Goal: Task Accomplishment & Management: Complete application form

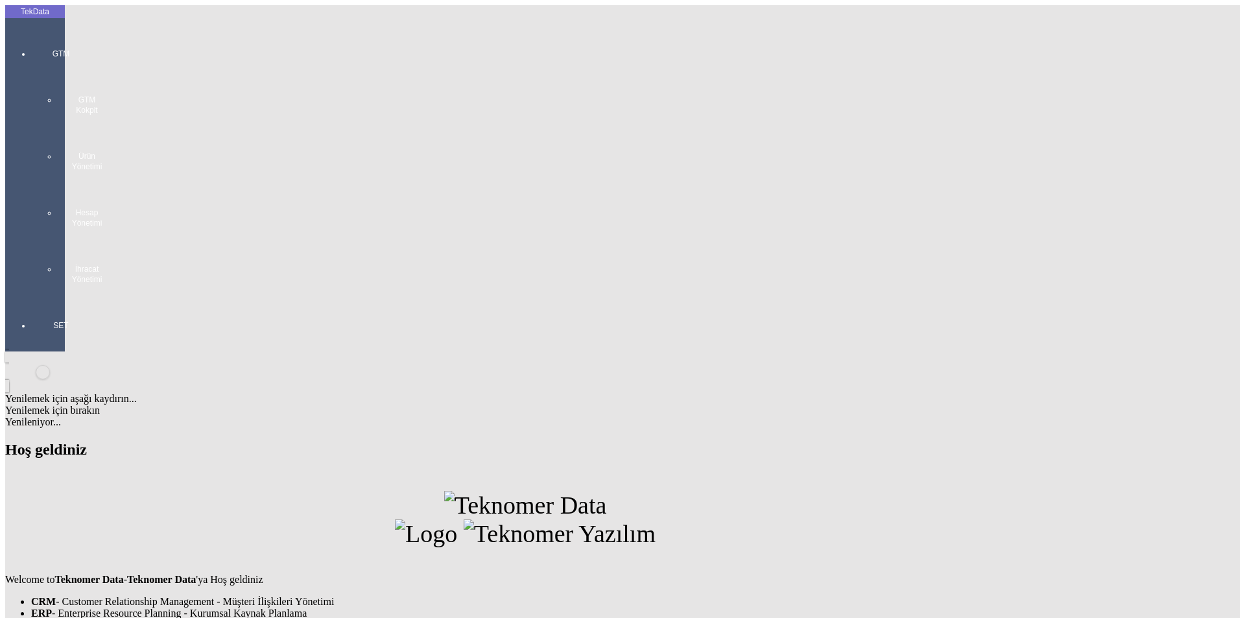
click at [48, 298] on div at bounding box center [61, 298] width 60 height 0
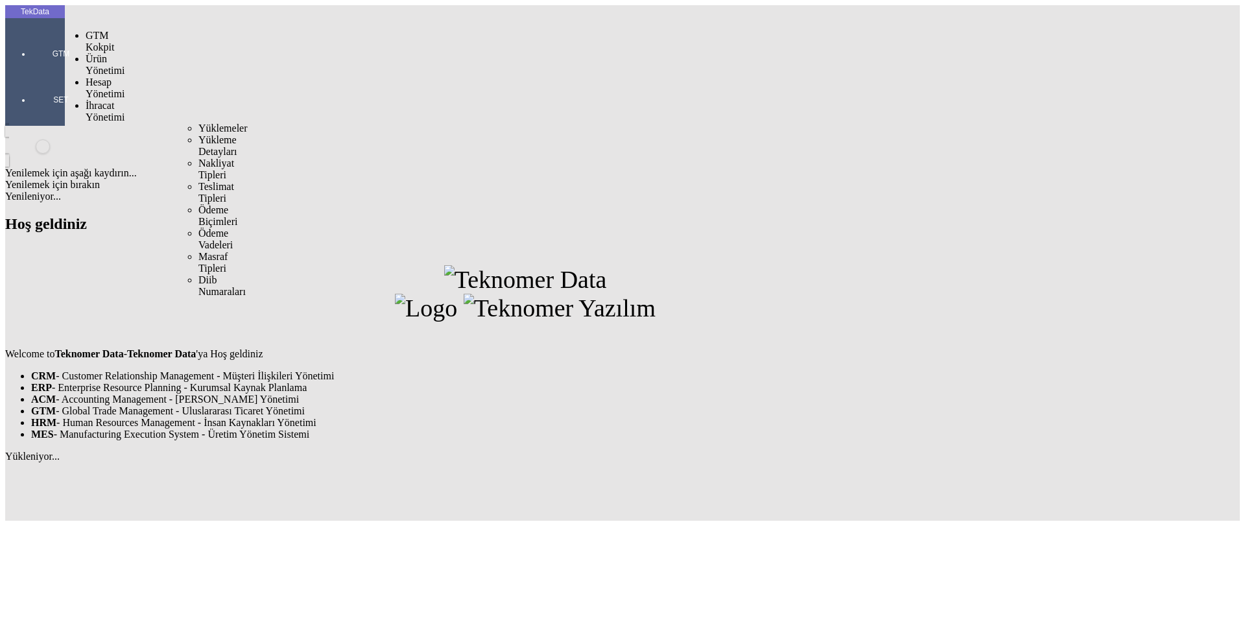
click at [104, 100] on span "İhracat Yönetimi" at bounding box center [105, 111] width 39 height 23
click at [198, 123] on span "Yüklemeler" at bounding box center [222, 128] width 49 height 11
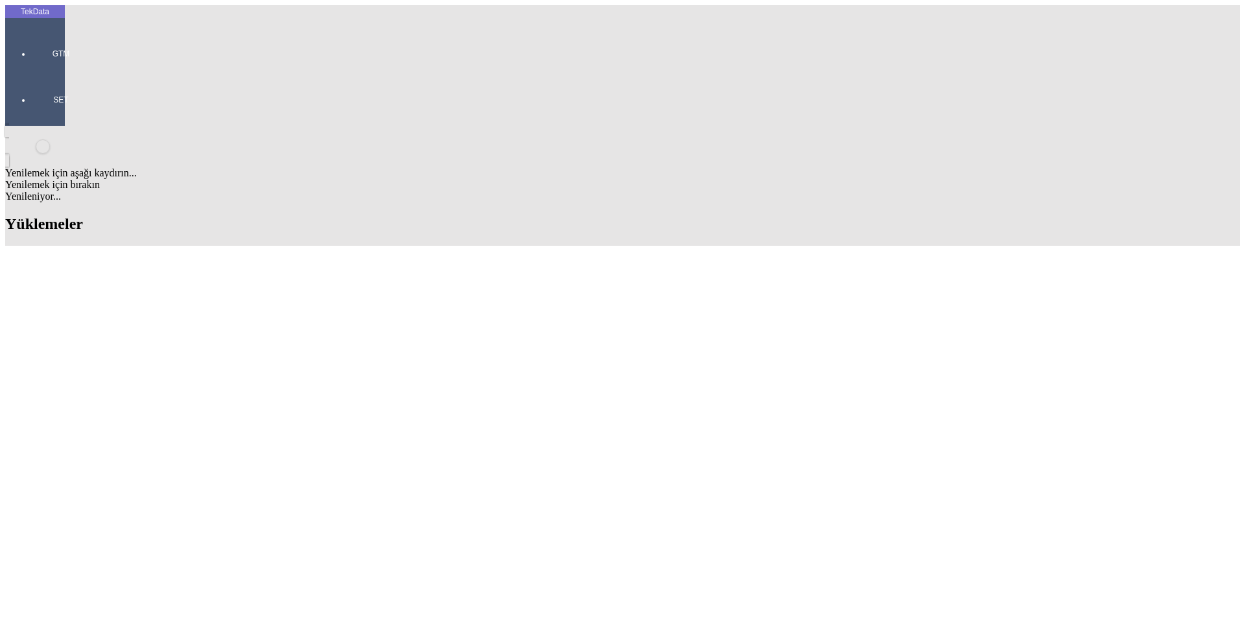
scroll to position [519, 0]
drag, startPoint x: 756, startPoint y: 376, endPoint x: 745, endPoint y: 383, distance: 12.8
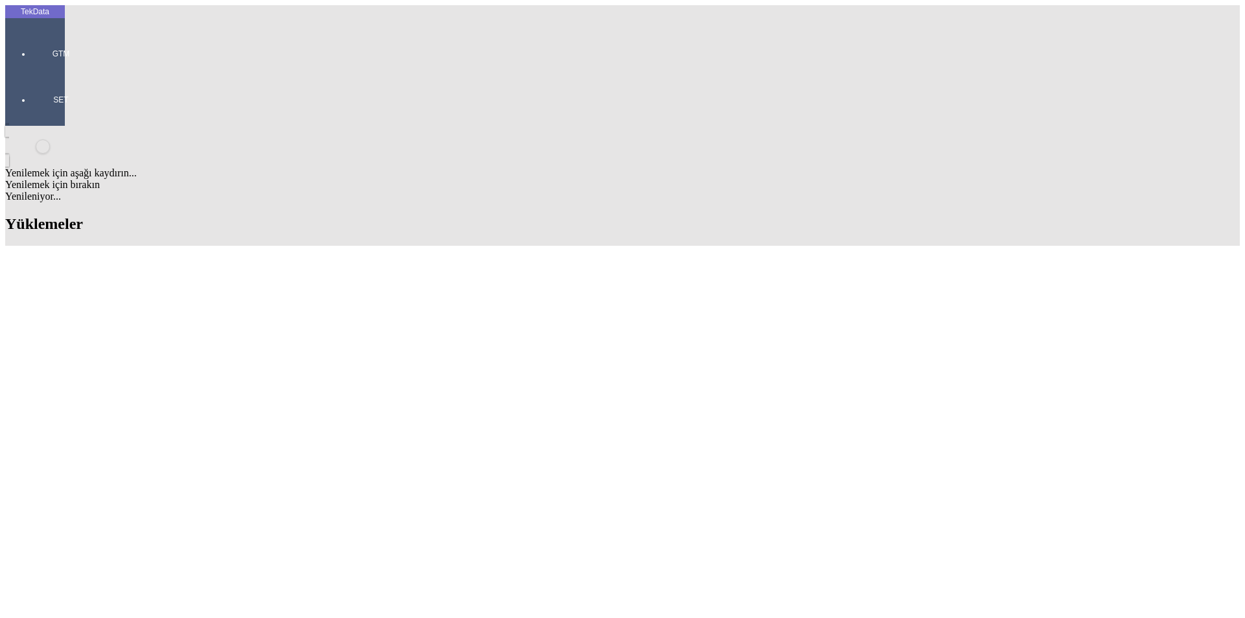
drag, startPoint x: 558, startPoint y: 355, endPoint x: 608, endPoint y: 358, distance: 50.7
copy td "BDF2025000000482"
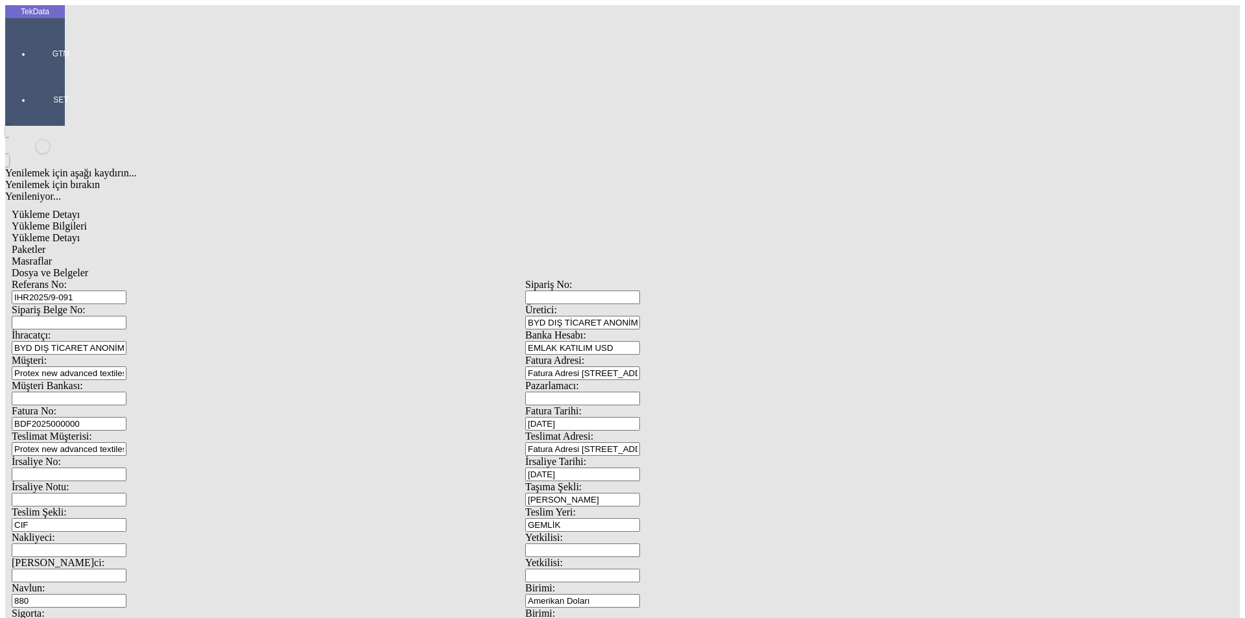
click at [126, 417] on input "BDF2025000000" at bounding box center [69, 424] width 115 height 14
drag, startPoint x: 324, startPoint y: 219, endPoint x: 78, endPoint y: 216, distance: 245.2
click at [78, 405] on div "Fatura No: BDF2025000000" at bounding box center [269, 417] width 514 height 25
paste input "482"
type input "BDF2025000000483"
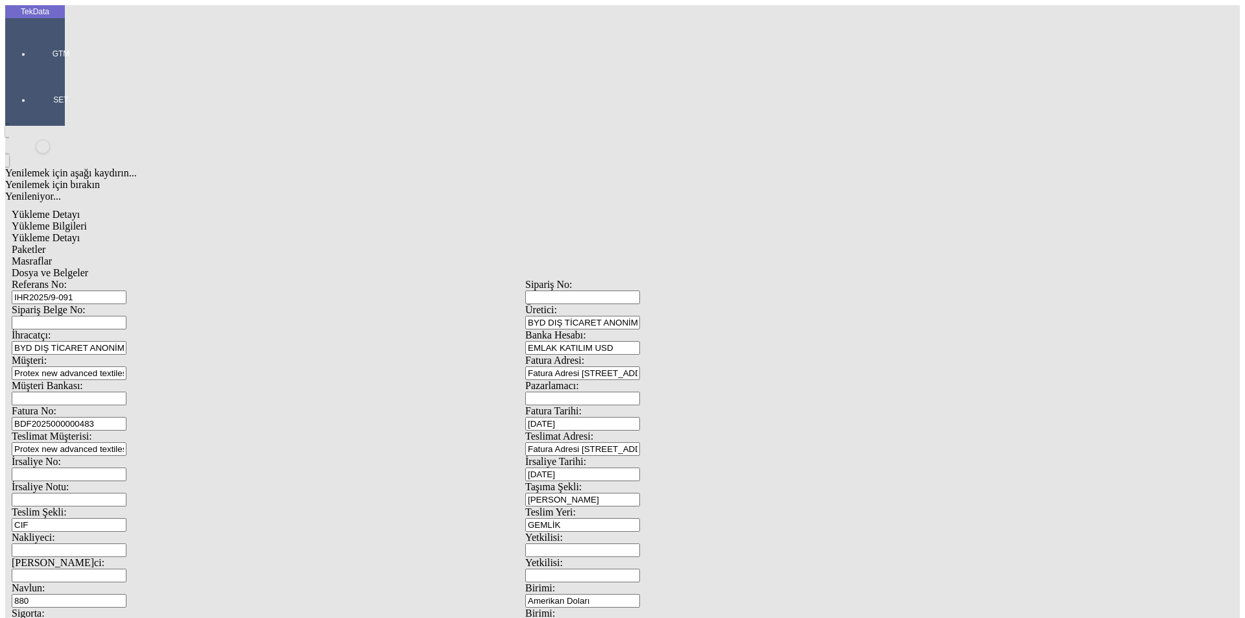
scroll to position [112, 0]
click at [126, 594] on input "880" at bounding box center [69, 601] width 115 height 14
drag, startPoint x: 235, startPoint y: 273, endPoint x: 139, endPoint y: 277, distance: 96.1
click at [139, 582] on div "Navlun: 880" at bounding box center [269, 594] width 514 height 25
type input "3750"
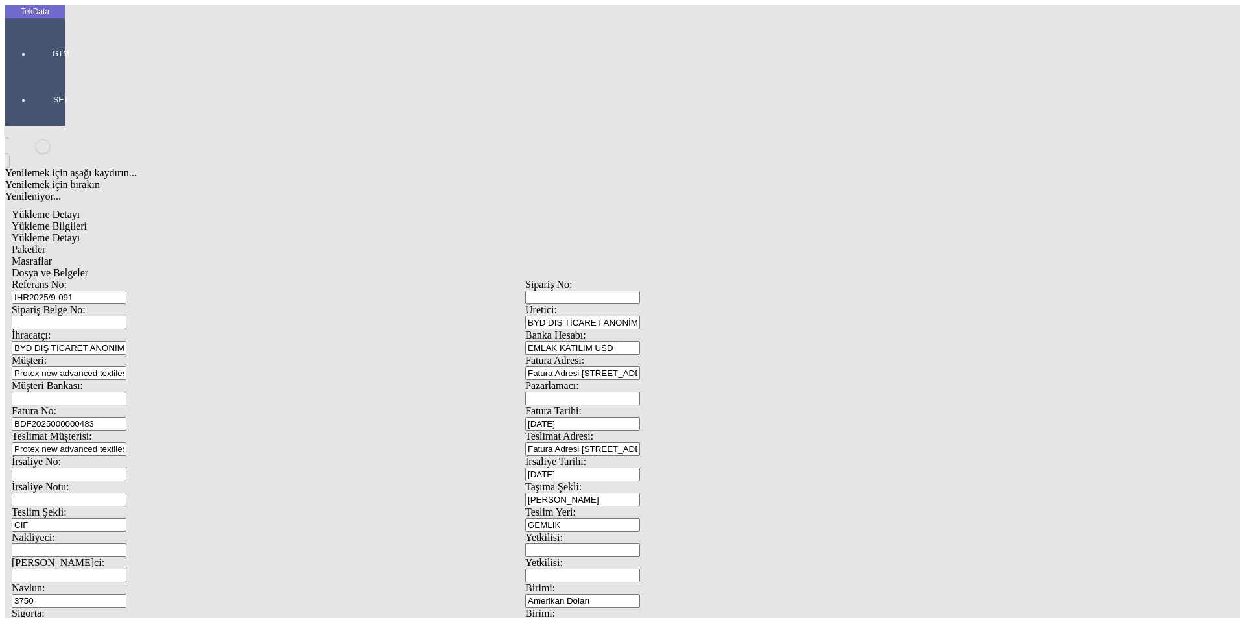
type input "6"
type input "80"
drag, startPoint x: 212, startPoint y: 324, endPoint x: 114, endPoint y: 353, distance: 102.8
click at [114, 353] on div "Referans No: IHR2025/9-091 Sipariş No: Sipariş Belge No: Üretici: BYD DIŞ TİCAR…" at bounding box center [525, 582] width 1027 height 607
drag, startPoint x: 797, startPoint y: 101, endPoint x: 608, endPoint y: 91, distance: 189.7
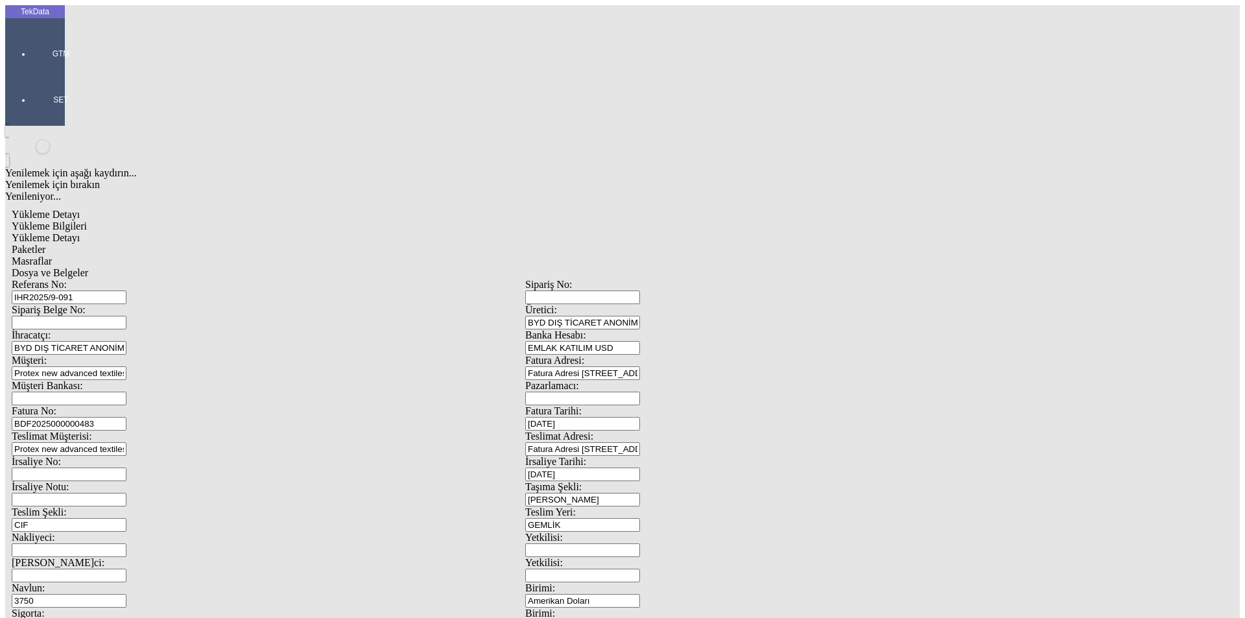
click at [608, 405] on div "Fatura No: BDF2025000000483 Fatura Tarihi: [DATE]" at bounding box center [525, 417] width 1027 height 25
type input "[DATE]"
drag, startPoint x: 632, startPoint y: 180, endPoint x: 589, endPoint y: 189, distance: 44.5
click at [605, 279] on div "Referans No: IHR2025/9-091 Sipariş No: Sipariş Belge No: Üretici: BYD DIŞ TİCAR…" at bounding box center [525, 582] width 1027 height 607
type input "[DATE]"
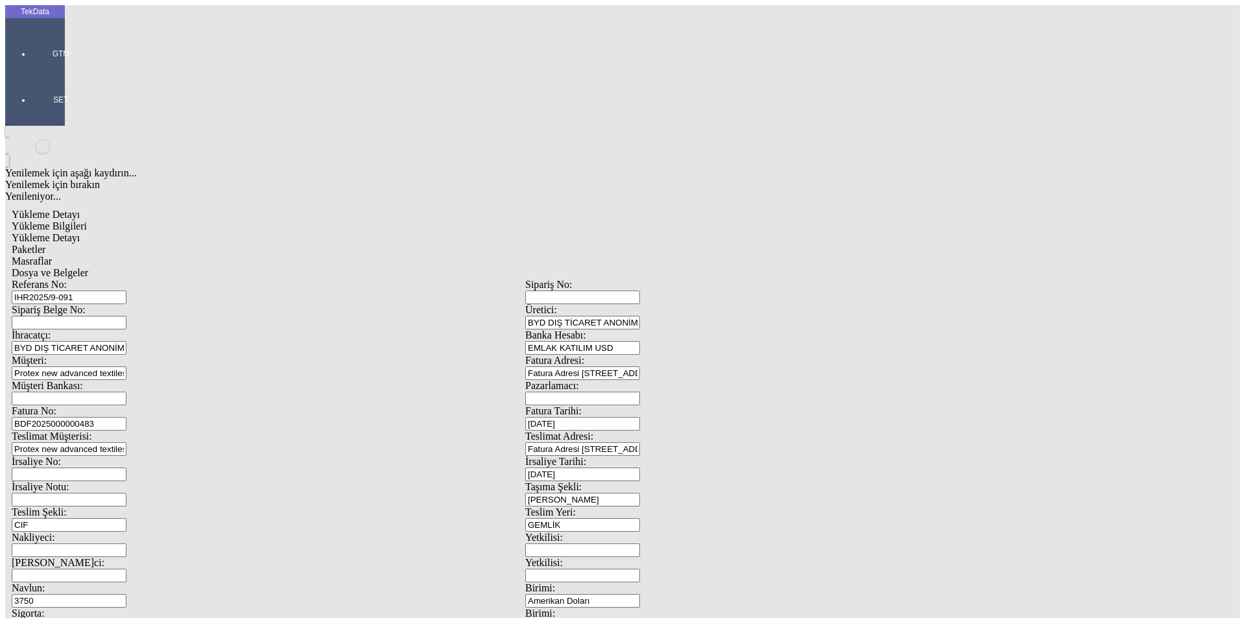
drag, startPoint x: 268, startPoint y: 329, endPoint x: 123, endPoint y: 325, distance: 145.4
type input "[DATE]"
drag, startPoint x: 177, startPoint y: 438, endPoint x: 143, endPoint y: 438, distance: 34.4
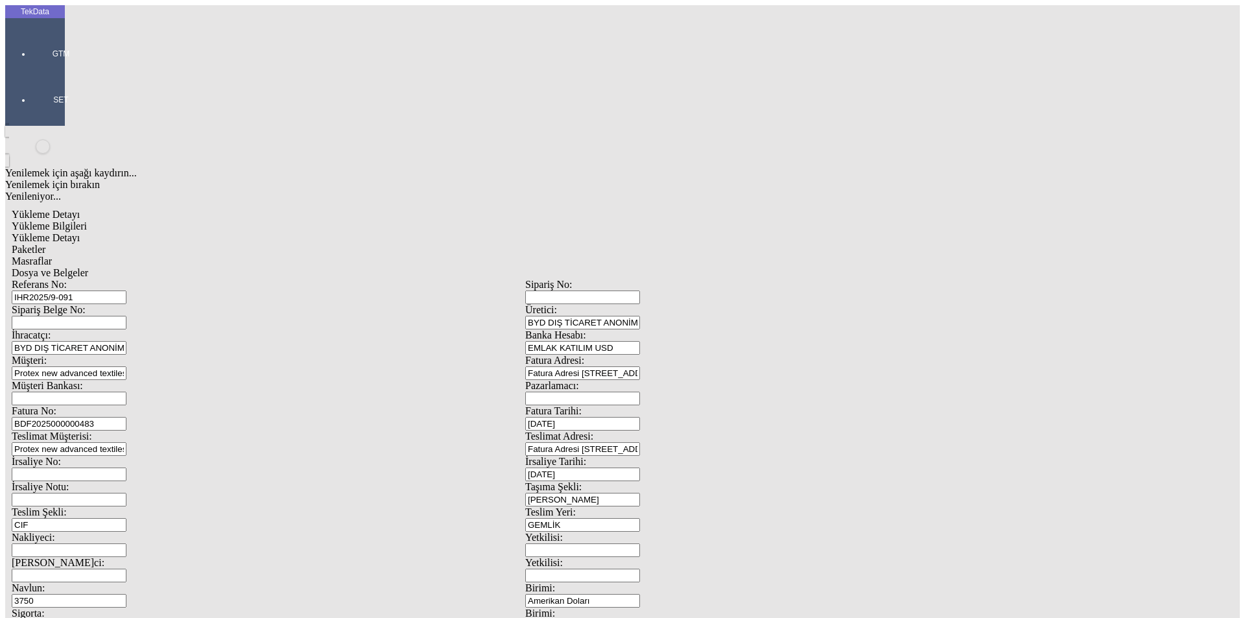
type input "[DATE]"
drag, startPoint x: 242, startPoint y: 499, endPoint x: 131, endPoint y: 499, distance: 110.9
drag, startPoint x: 233, startPoint y: 503, endPoint x: 27, endPoint y: 483, distance: 207.3
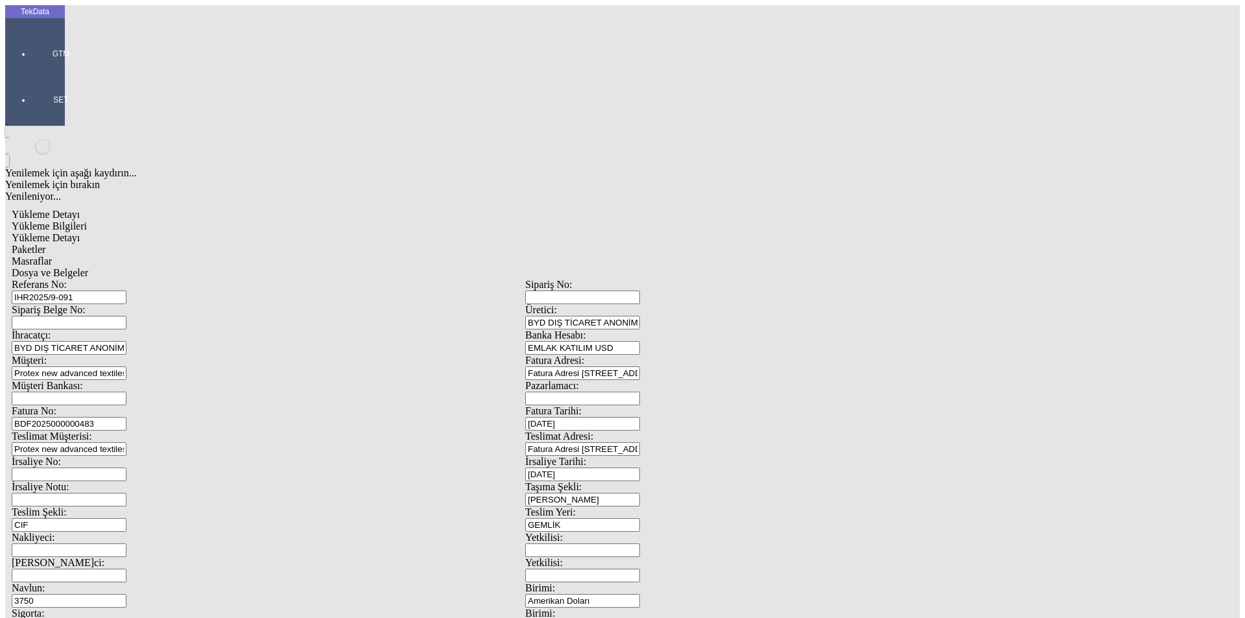
click at [27, 483] on div "TekData GTM SET Yenilemek için aşağı kaydırın... Yenilemek için bırakın Yenilen…" at bounding box center [525, 513] width 1040 height 1016
type input "99100"
drag, startPoint x: 767, startPoint y: 504, endPoint x: 663, endPoint y: 516, distance: 105.1
click at [665, 514] on div "Referans No: IHR2025/9-091 Sipariş No: Sipariş Belge No: Üretici: BYD DIŞ TİCAR…" at bounding box center [525, 582] width 1027 height 607
type input "99260"
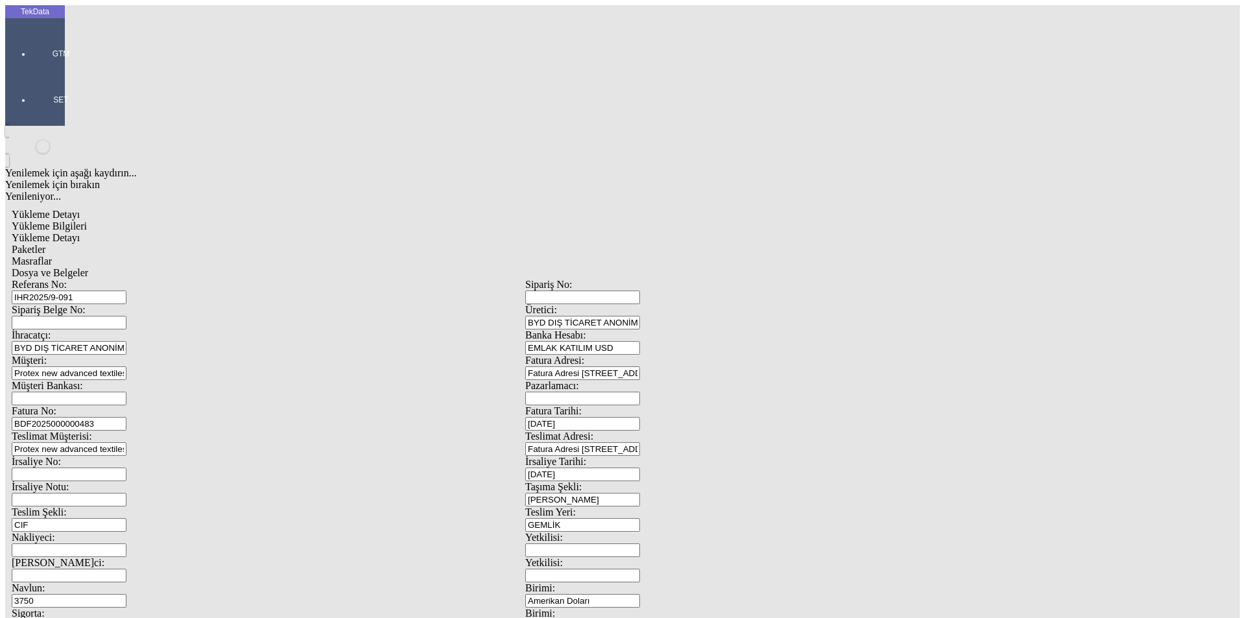
click at [202, 221] on div "Yükleme Bilgileri Yükleme Detayı Paketler Masraflar Dosya ve [STREET_ADDRESS] Ü…" at bounding box center [525, 583] width 1027 height 724
click at [80, 232] on span "Yükleme Detayı" at bounding box center [46, 237] width 68 height 11
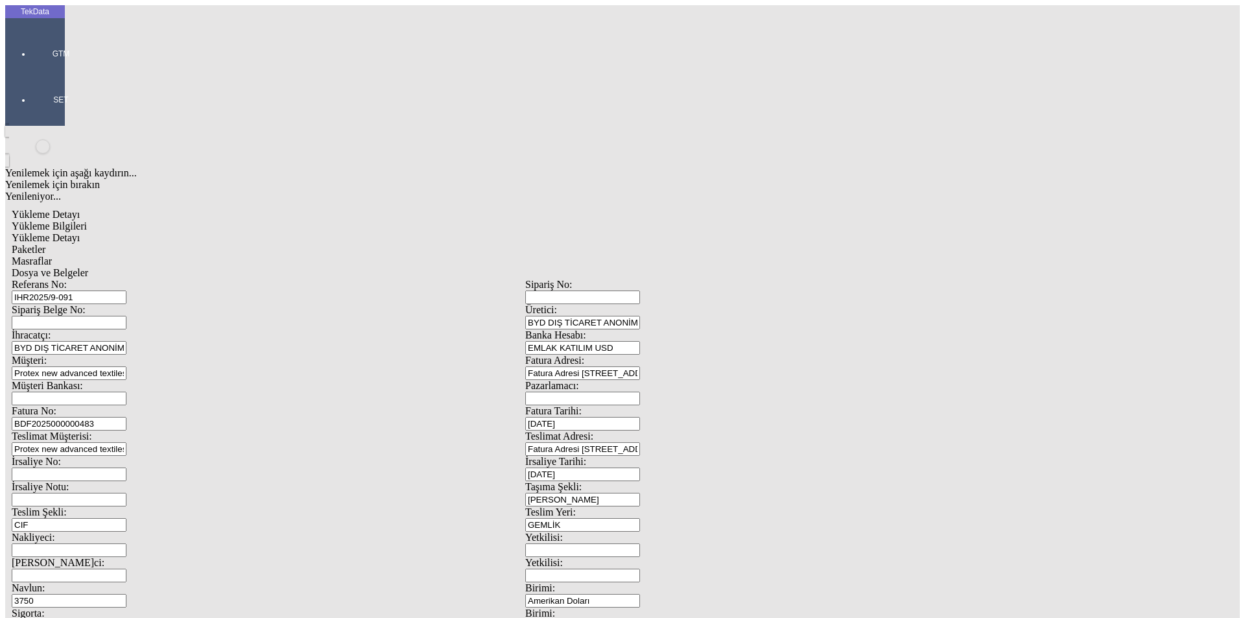
drag, startPoint x: 215, startPoint y: 189, endPoint x: 115, endPoint y: 183, distance: 100.7
type input "24700"
click at [87, 221] on span "Yükleme Bilgileri" at bounding box center [49, 226] width 75 height 11
drag, startPoint x: 156, startPoint y: 97, endPoint x: 140, endPoint y: 97, distance: 15.6
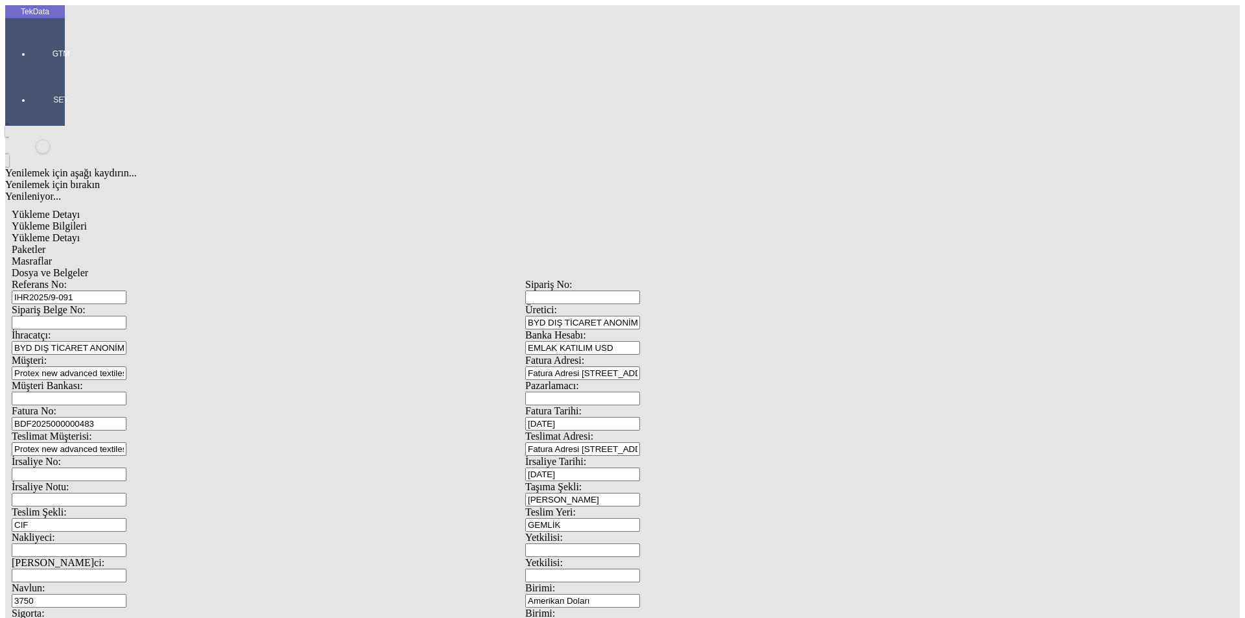
click at [140, 279] on div "Referans No: IHR2025/9-091" at bounding box center [269, 291] width 514 height 25
drag, startPoint x: 196, startPoint y: 213, endPoint x: 68, endPoint y: 223, distance: 128.1
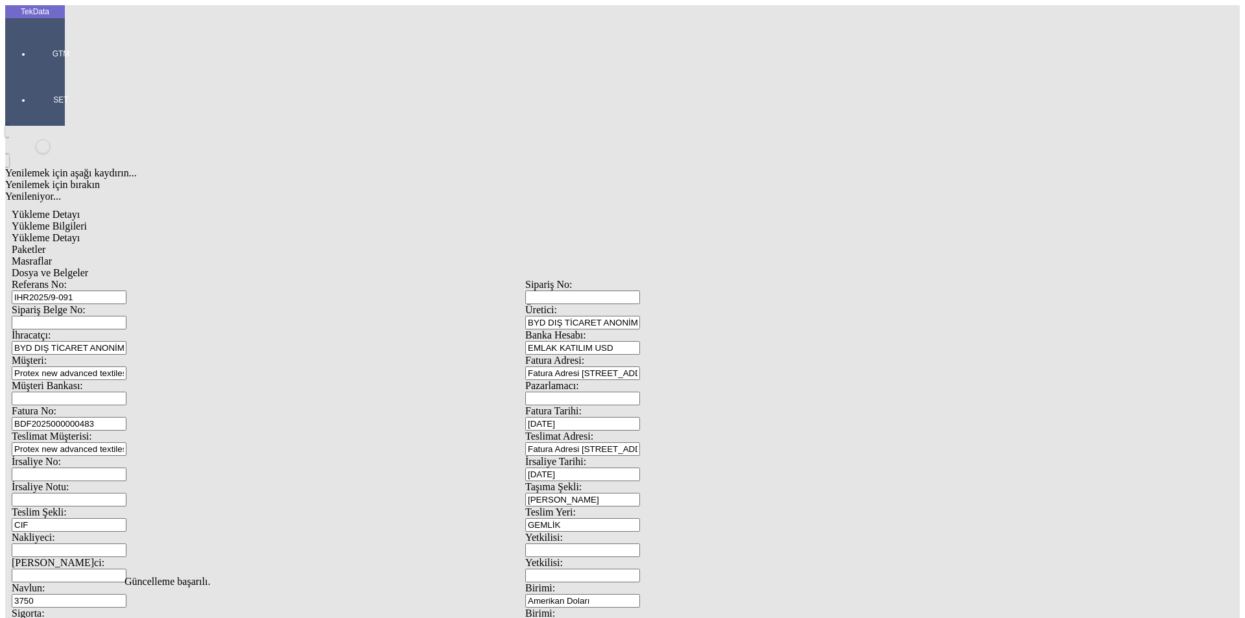
scroll to position [0, 0]
click at [80, 232] on span "Yükleme Detayı" at bounding box center [46, 237] width 68 height 11
drag, startPoint x: 741, startPoint y: 246, endPoint x: 700, endPoint y: 252, distance: 41.2
type input "24700"
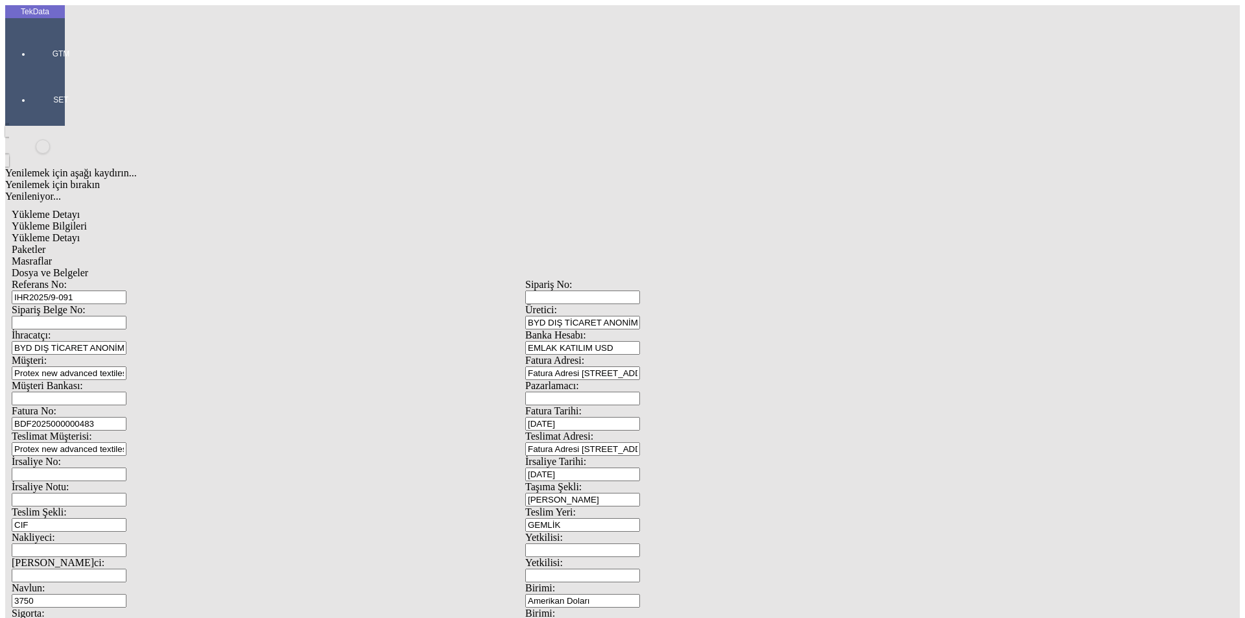
type input "24740"
drag, startPoint x: 1201, startPoint y: 94, endPoint x: 1175, endPoint y: 102, distance: 27.3
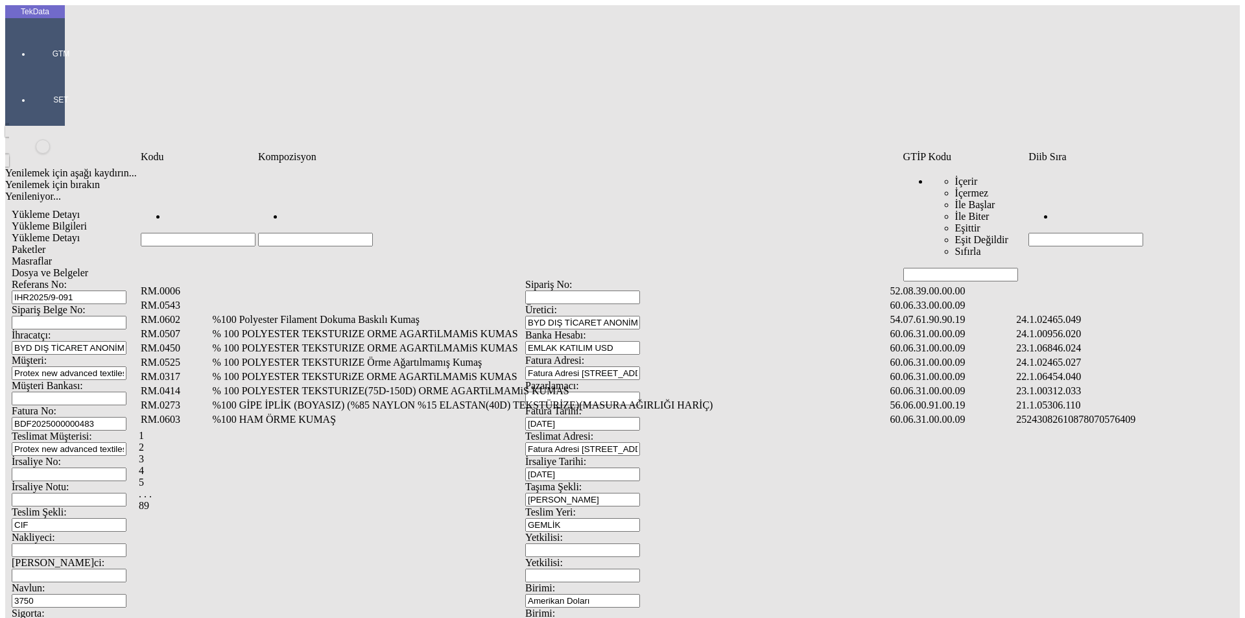
click at [1064, 233] on input "Hücreyi Filtrele" at bounding box center [1086, 240] width 115 height 14
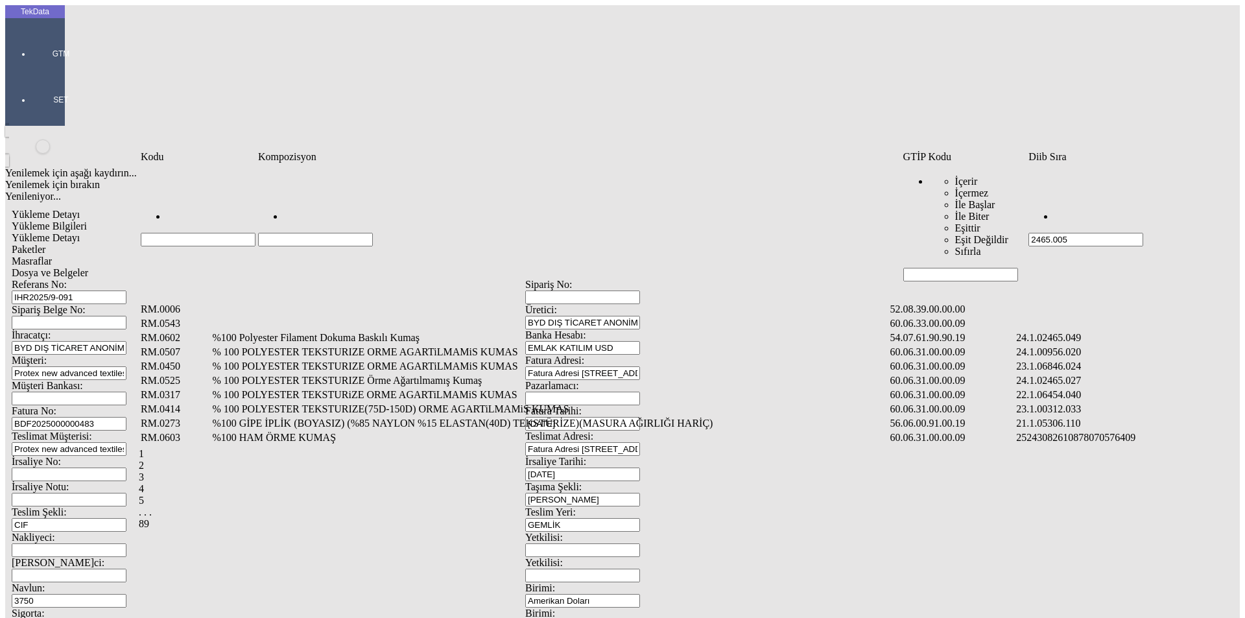
type input "2465.005"
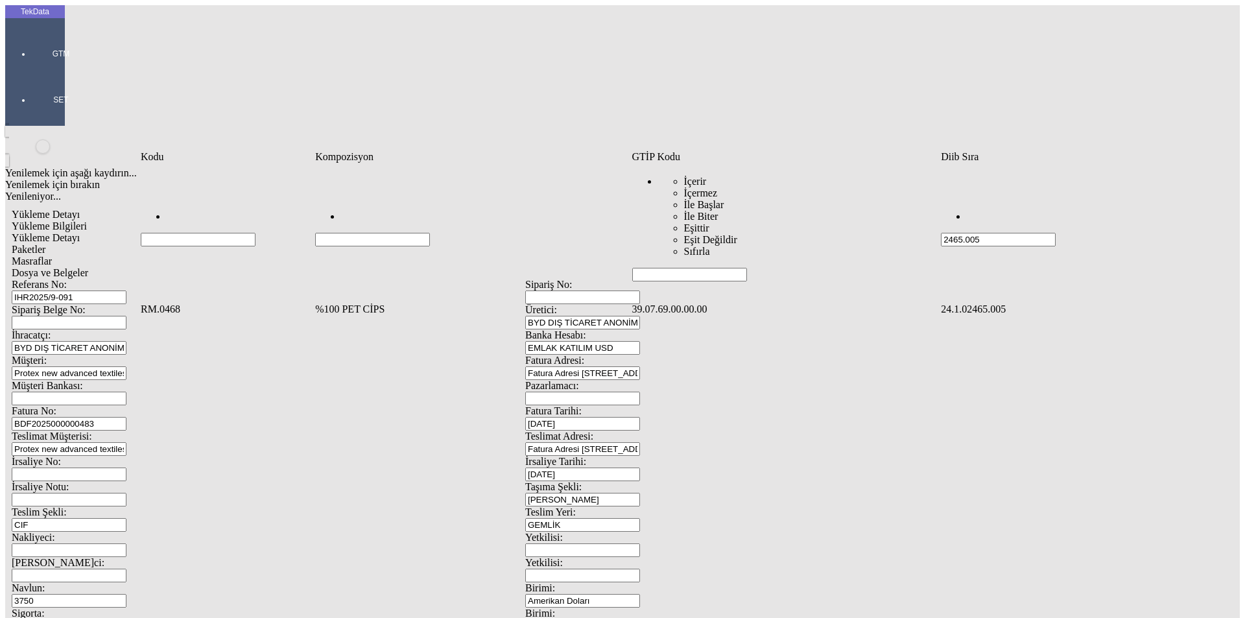
click at [370, 303] on td "%100 PET CİPS" at bounding box center [472, 309] width 315 height 13
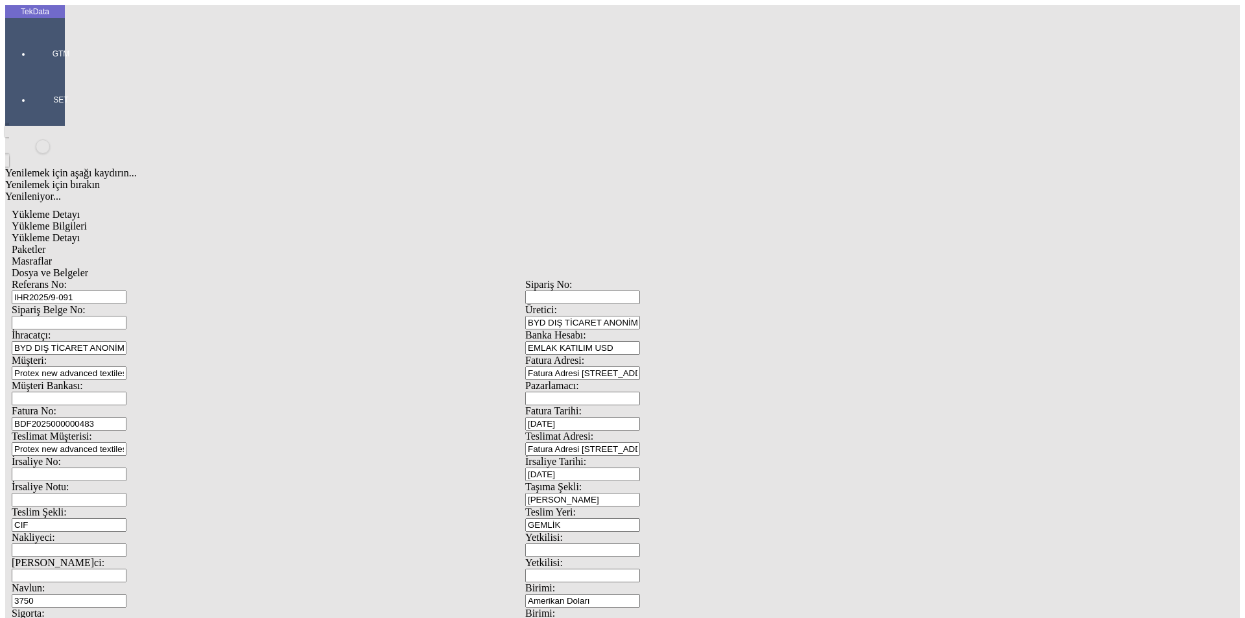
type input "24800"
click at [732, 235] on div "Kg" at bounding box center [964, 241] width 514 height 12
type input "Kg"
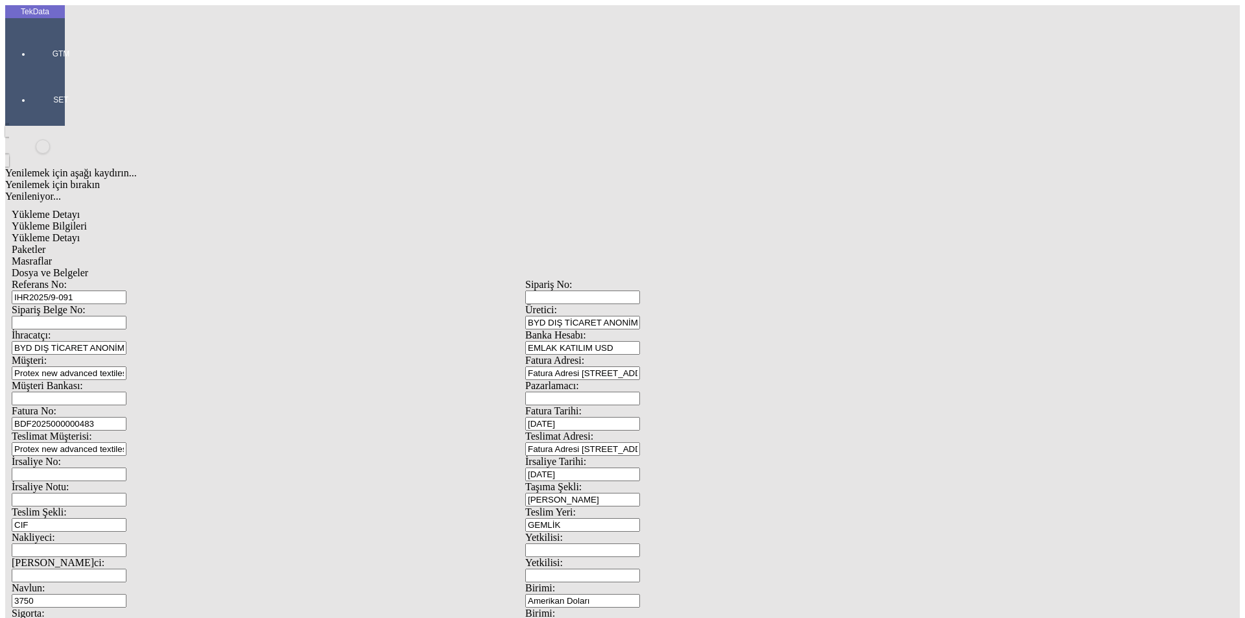
type input "0.925"
click at [734, 272] on div "Amerikan Doları" at bounding box center [964, 278] width 514 height 12
type input "Amerikan Doları"
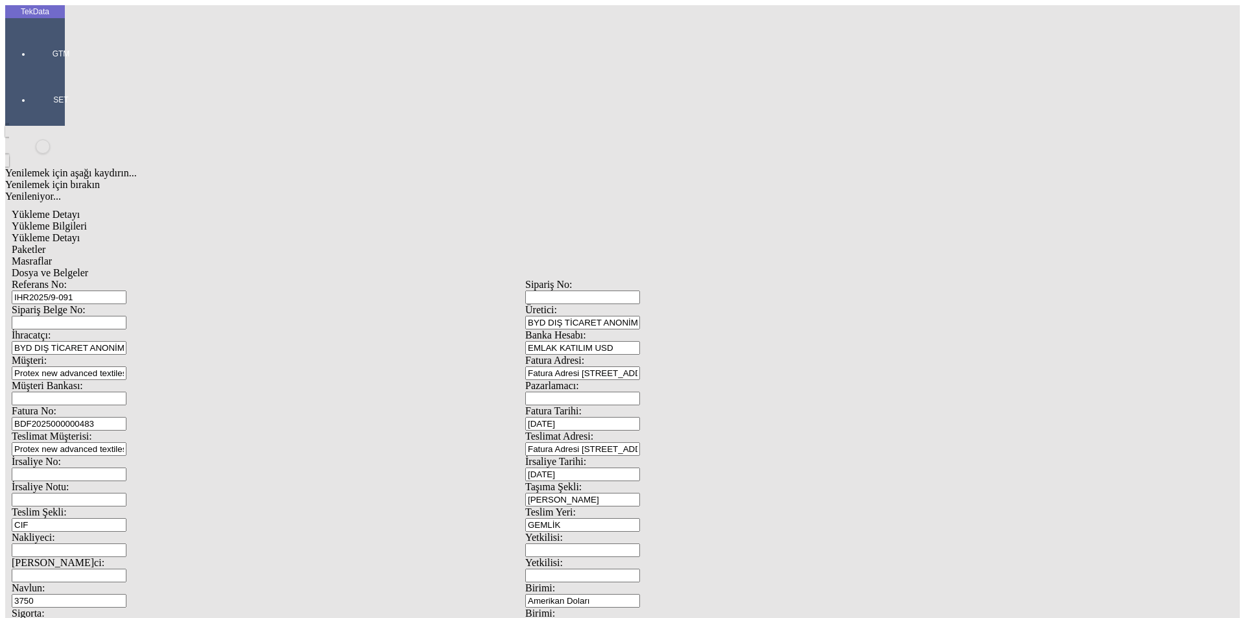
type input "24800"
type input "24840"
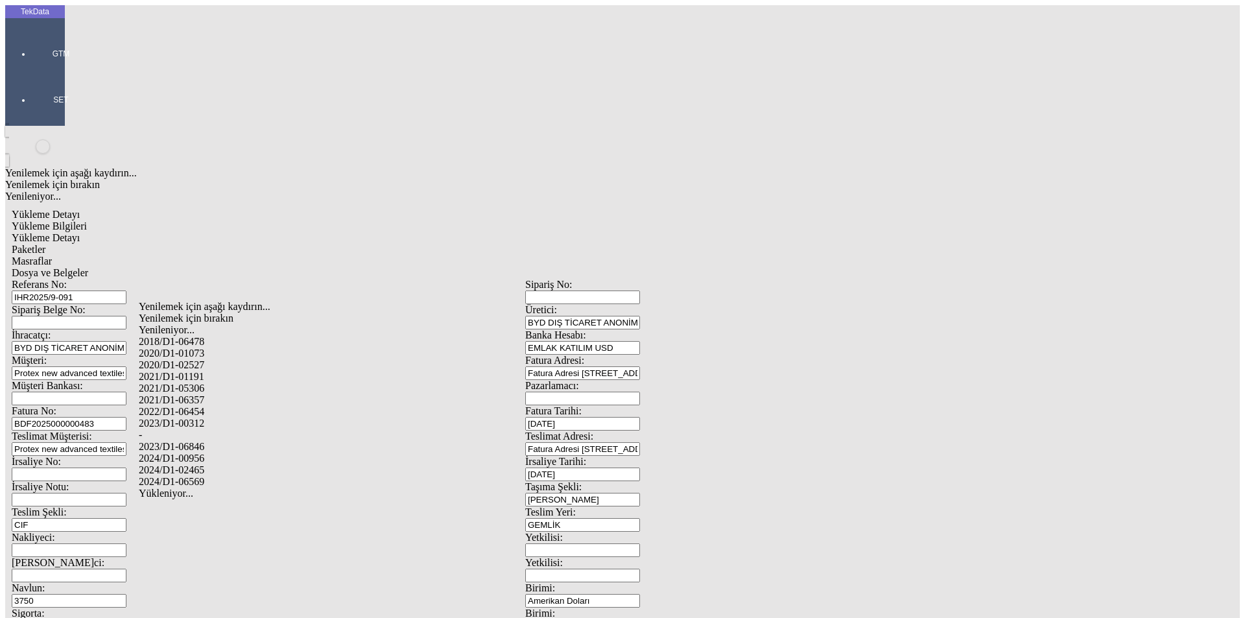
click at [204, 464] on div "2024/D1-02465" at bounding box center [391, 470] width 504 height 12
type input "2024/D1-02465"
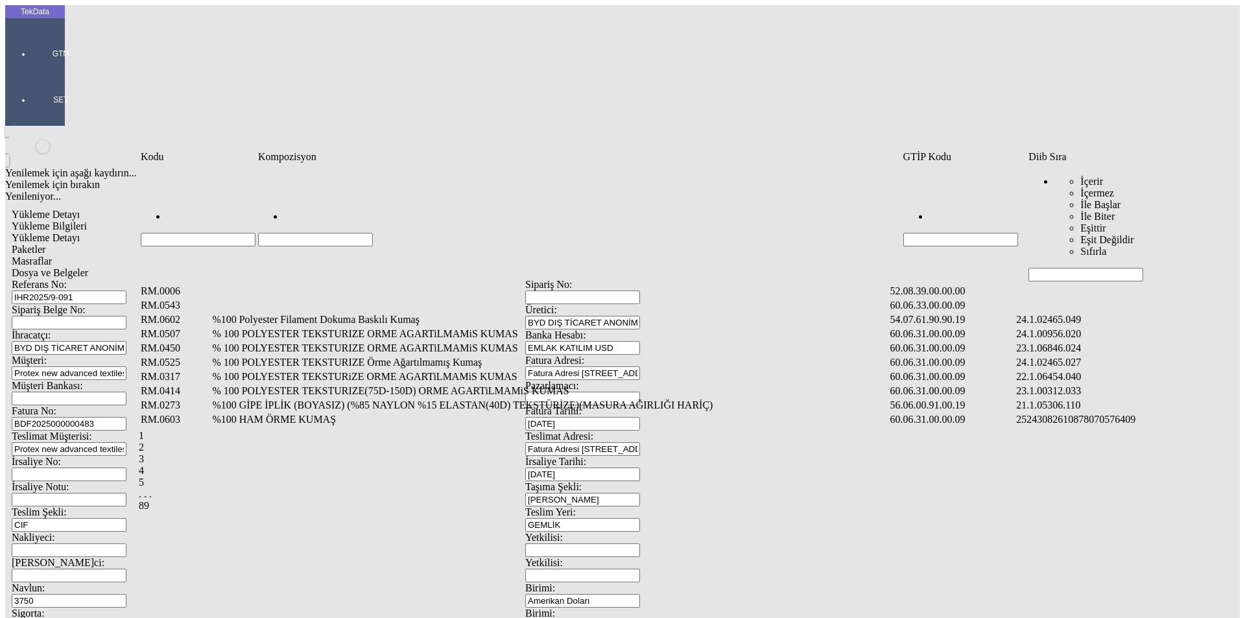
click at [1051, 268] on input "Hücreyi Filtrele" at bounding box center [1086, 275] width 115 height 14
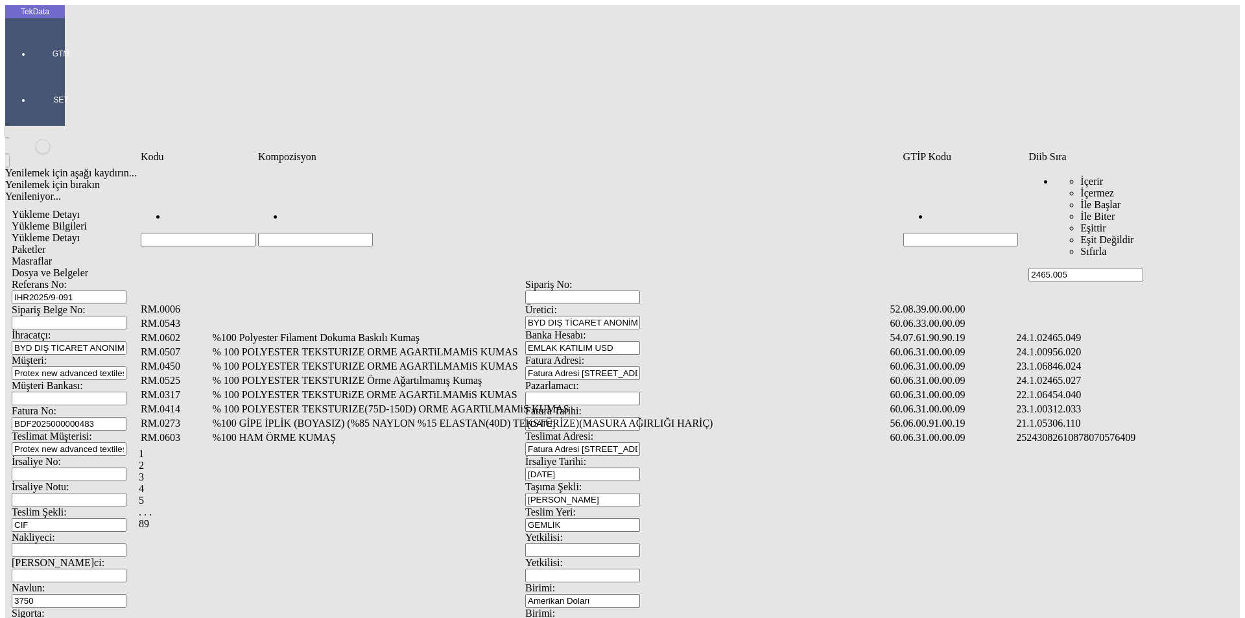
type input "2465.005"
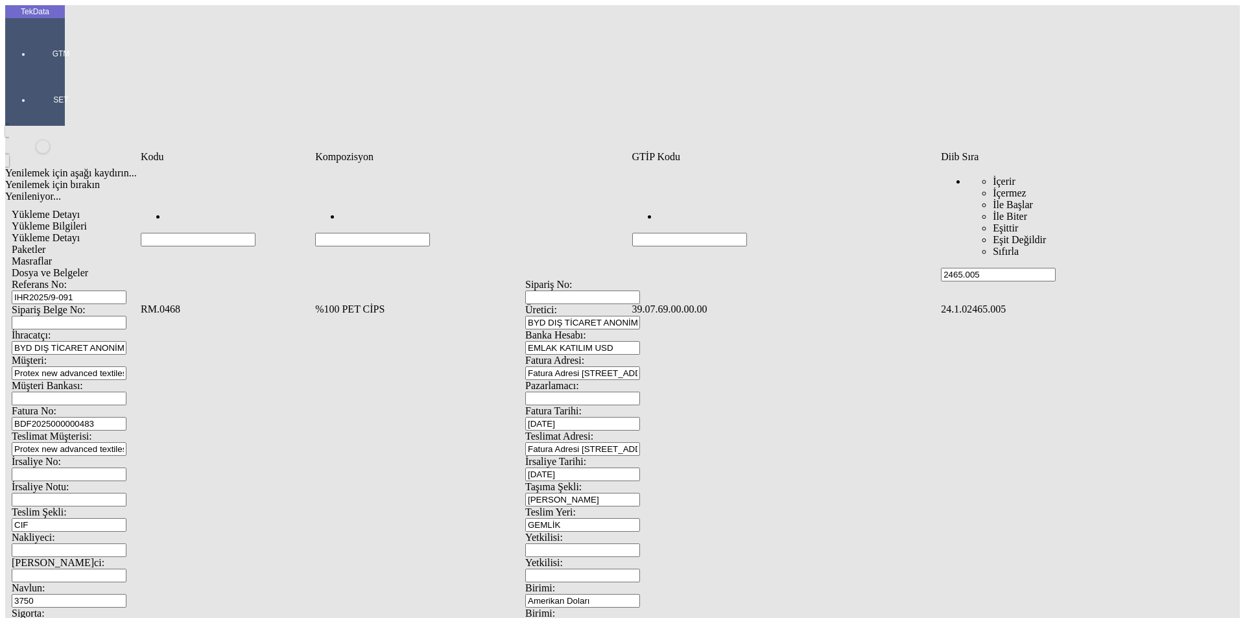
click at [405, 303] on td "%100 PET CİPS" at bounding box center [472, 309] width 315 height 13
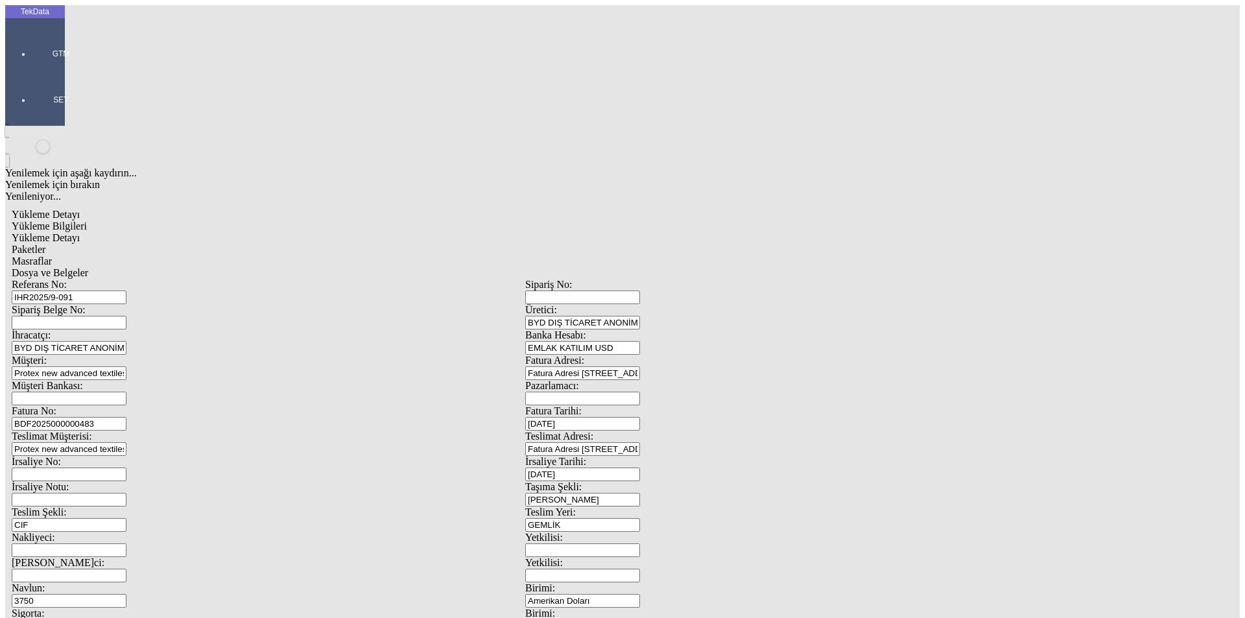
type input "24800"
click at [731, 235] on div "Kg" at bounding box center [964, 241] width 514 height 12
type input "Kg"
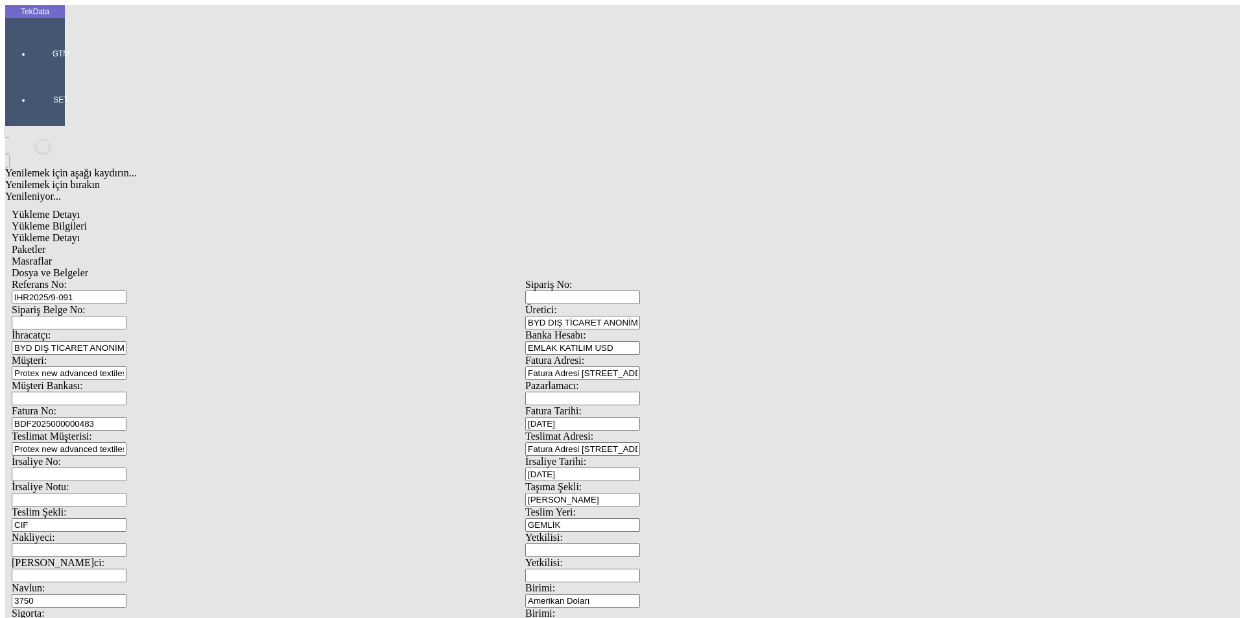
type input "0.925"
click at [728, 272] on div "Amerikan Doları" at bounding box center [964, 278] width 514 height 12
type input "Amerikan Doları"
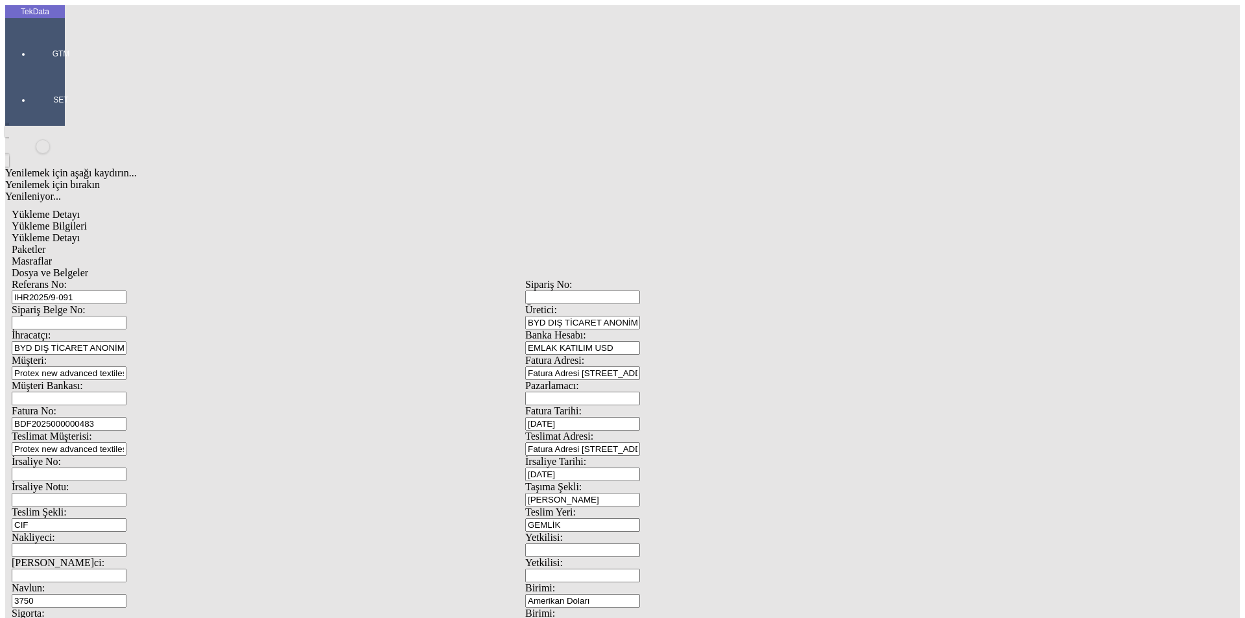
drag, startPoint x: 801, startPoint y: 240, endPoint x: 608, endPoint y: 238, distance: 193.3
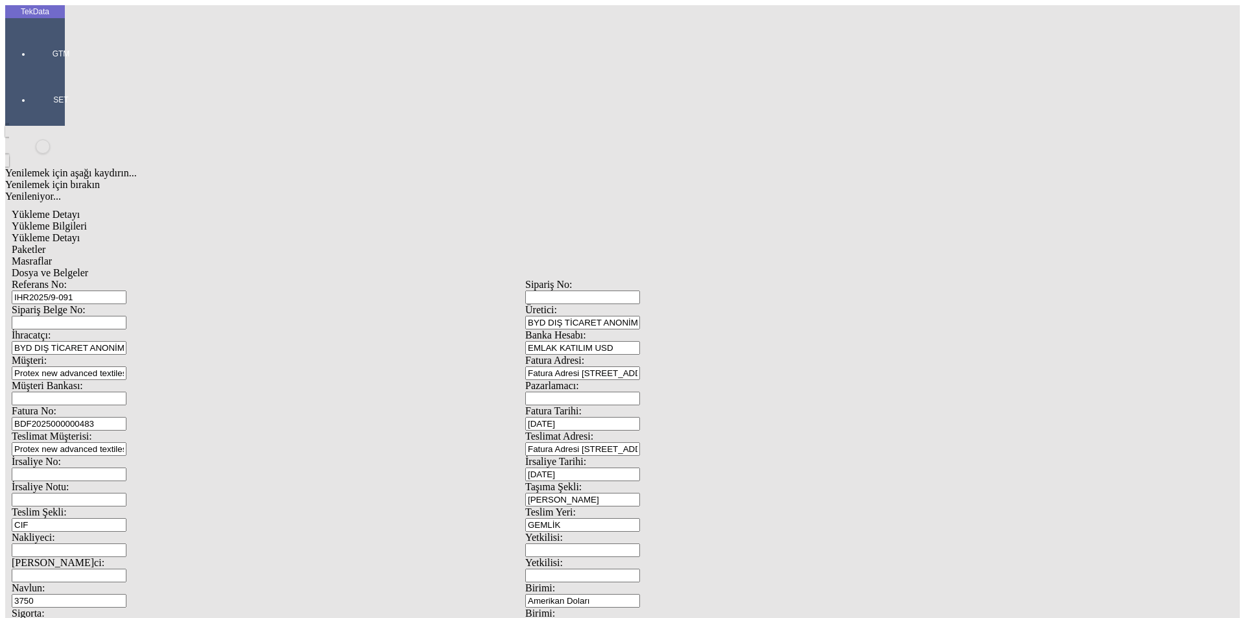
type input "24800"
type input "24840"
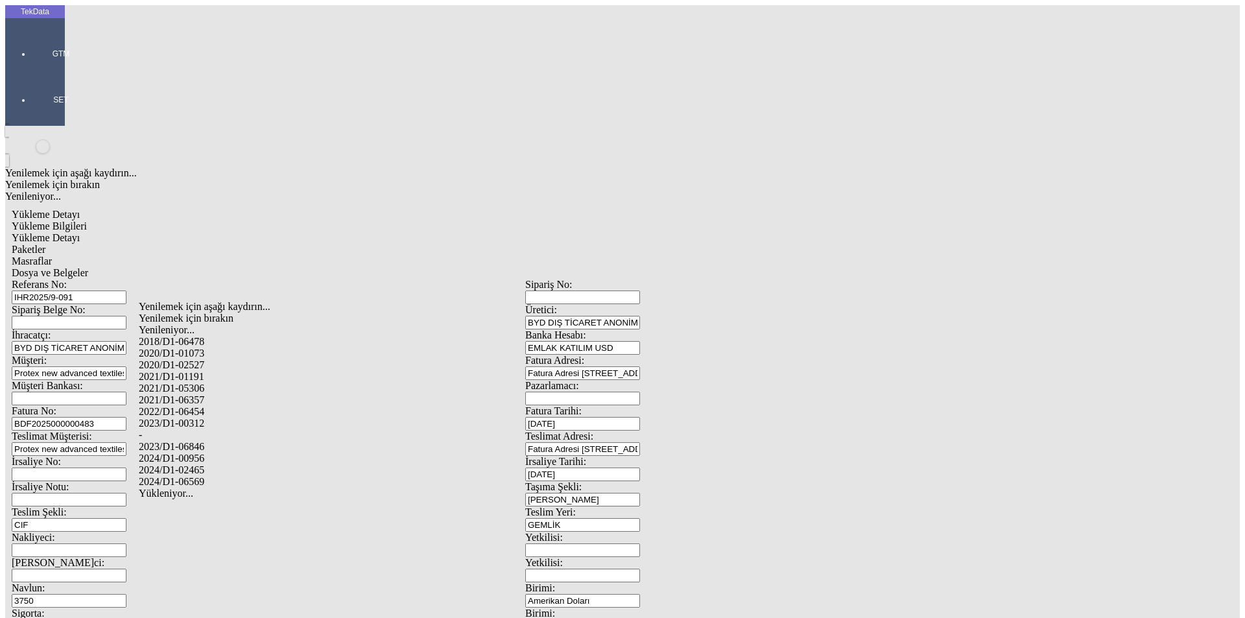
drag, startPoint x: 198, startPoint y: 452, endPoint x: 333, endPoint y: 427, distance: 136.6
click at [200, 464] on div "2024/D1-02465" at bounding box center [391, 470] width 504 height 12
type input "2024/D1-02465"
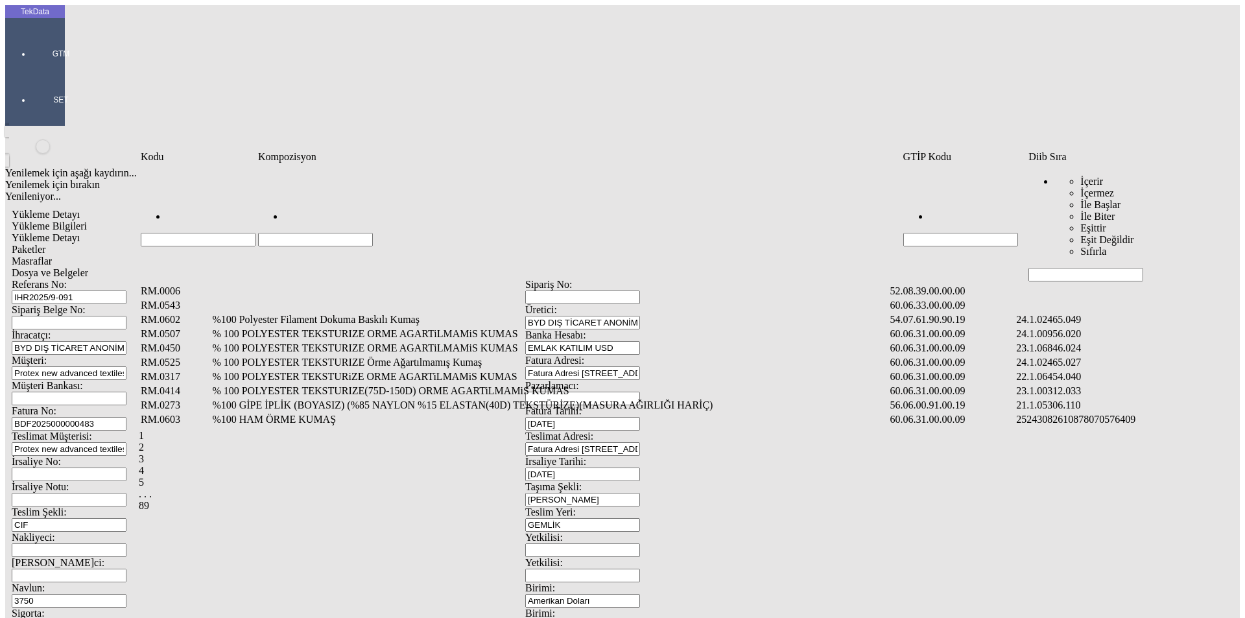
click at [1051, 268] on input "Hücreyi Filtrele" at bounding box center [1086, 275] width 115 height 14
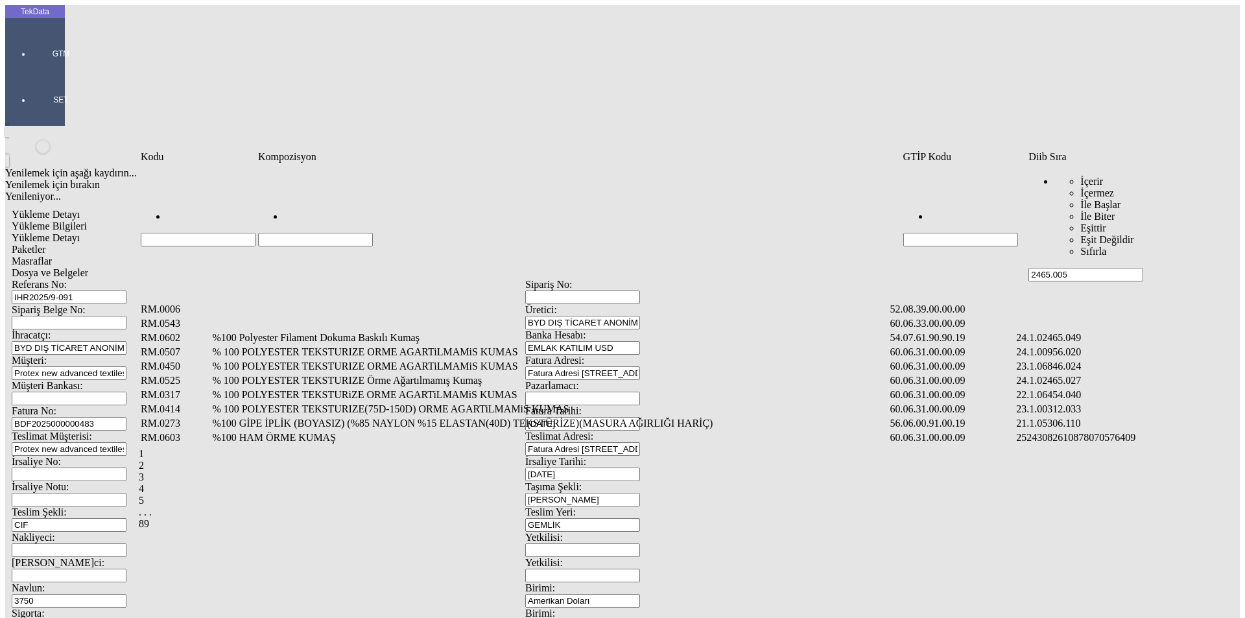
type input "2465.005"
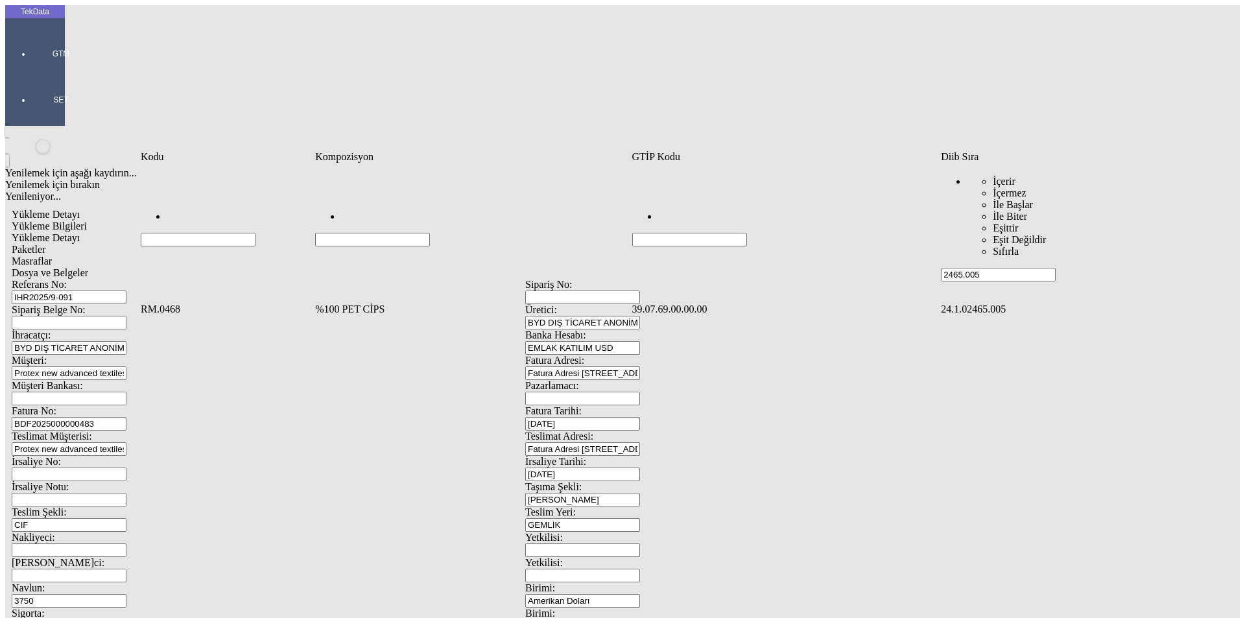
click at [360, 303] on td "%100 PET CİPS" at bounding box center [472, 309] width 315 height 13
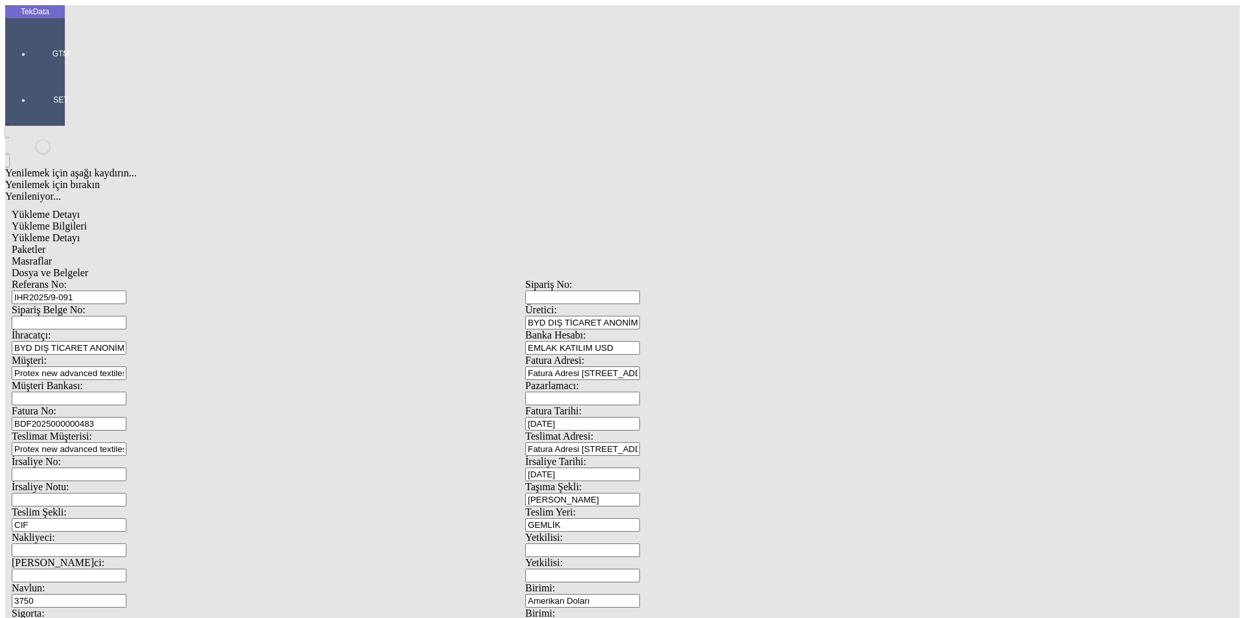
type input "24800"
click at [726, 235] on div "Kg" at bounding box center [964, 241] width 514 height 12
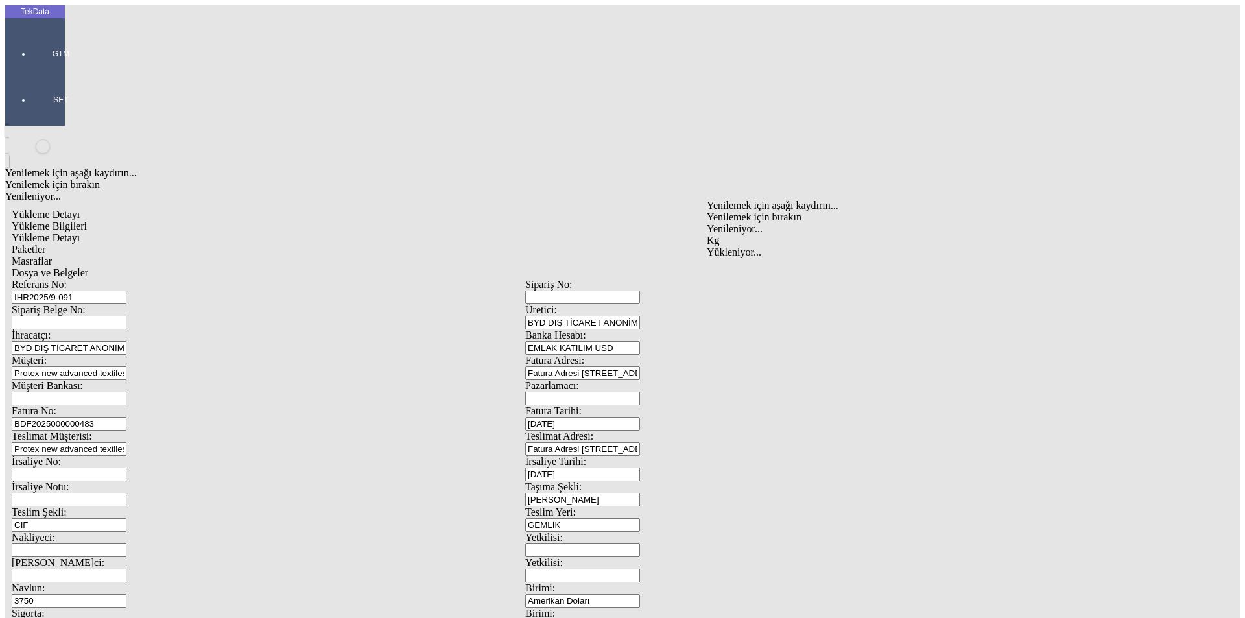
type input "Kg"
type input "0.925"
click at [740, 272] on div "Amerikan Doları" at bounding box center [964, 278] width 514 height 12
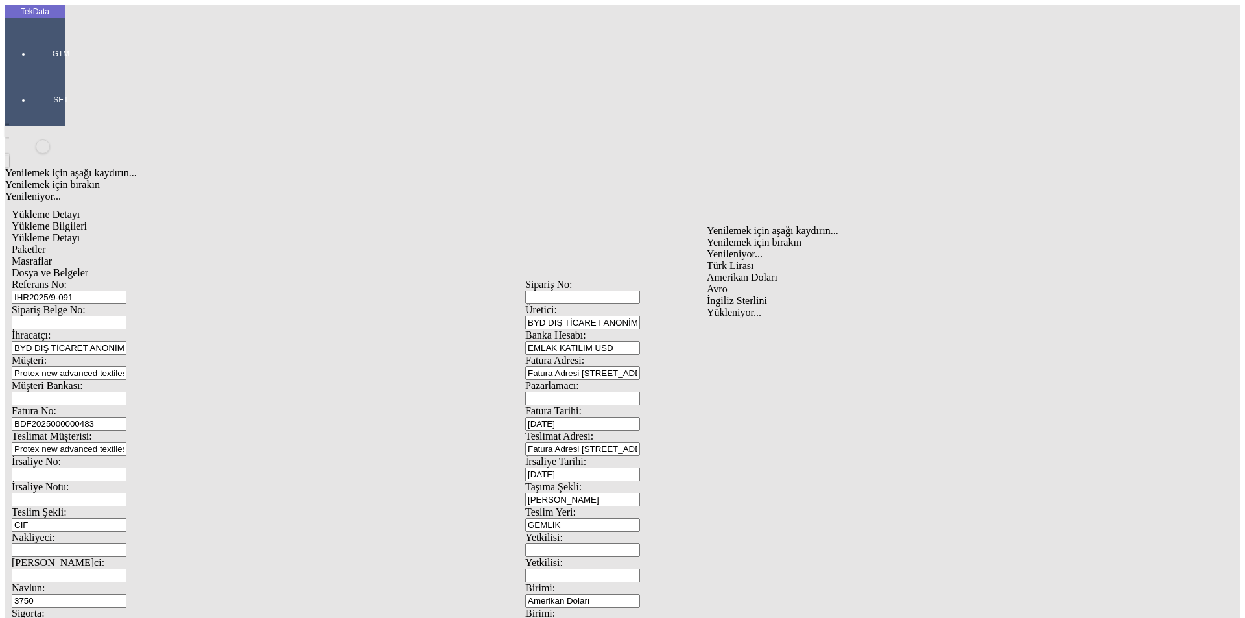
type input "Amerikan Doları"
type input "24800"
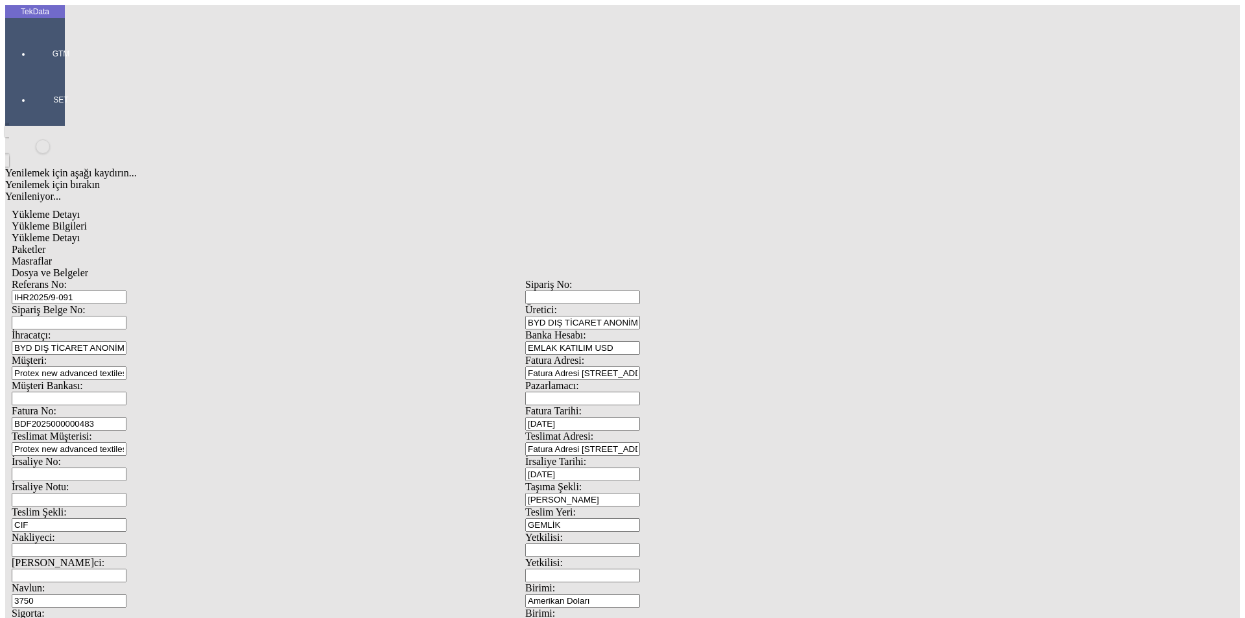
type input "2"
type input "24840"
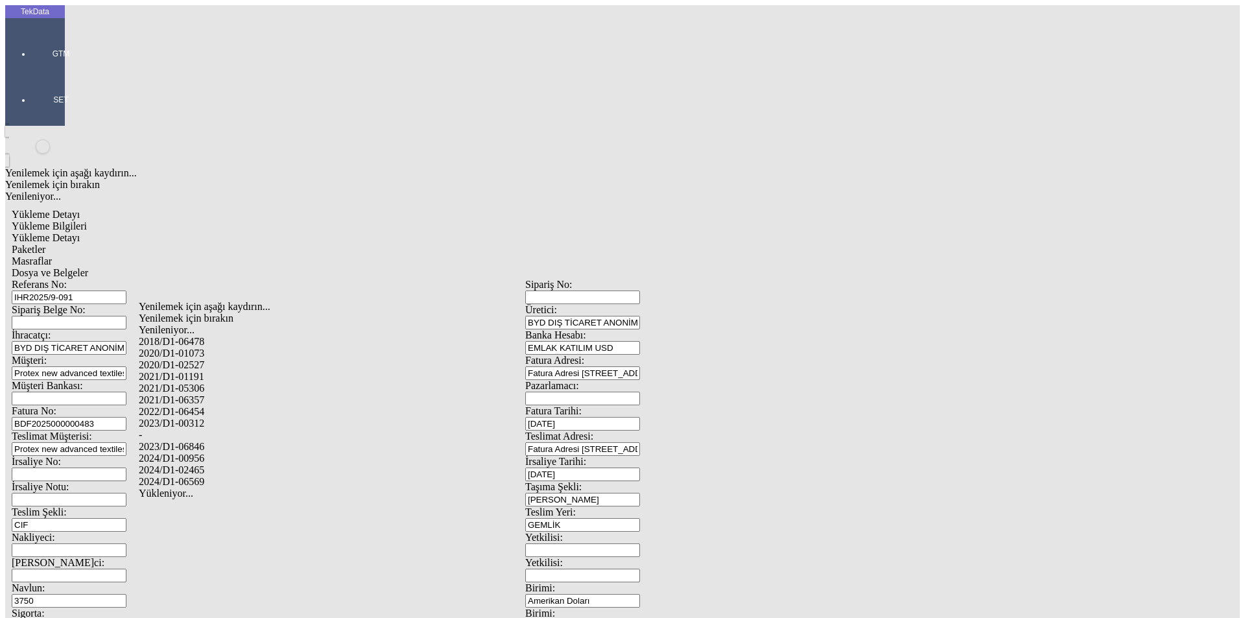
click at [239, 464] on div "2024/D1-02465" at bounding box center [391, 470] width 504 height 12
type input "2024/D1-02465"
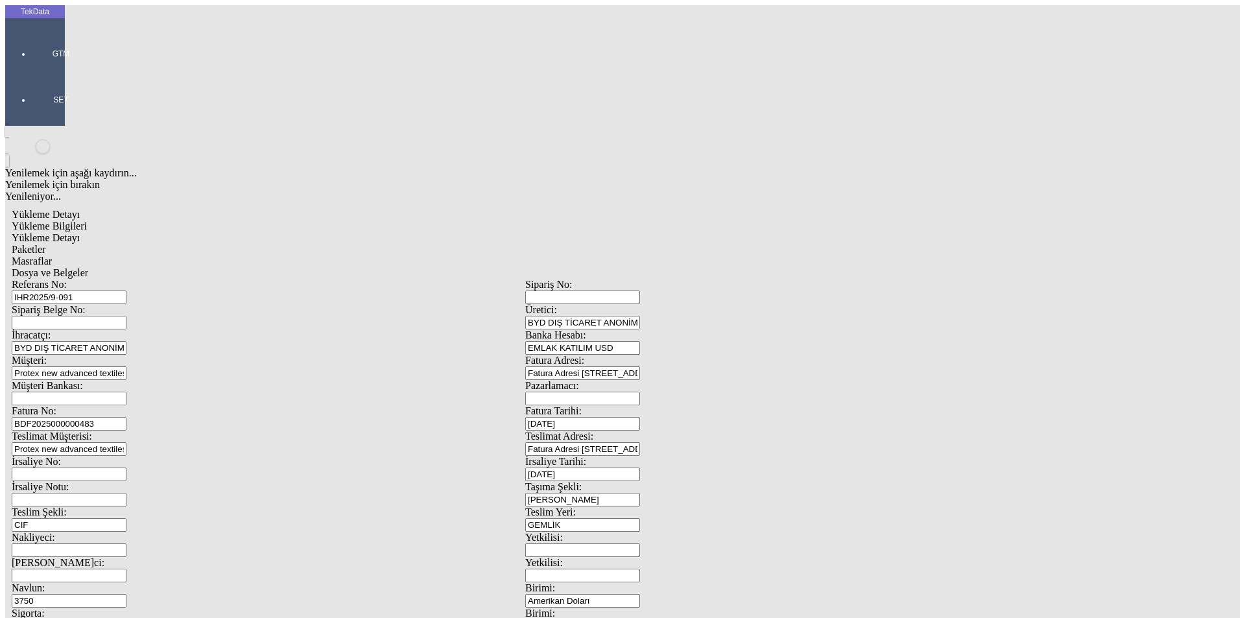
click at [45, 244] on span "Paketler" at bounding box center [29, 249] width 34 height 11
drag, startPoint x: 748, startPoint y: 147, endPoint x: 726, endPoint y: 147, distance: 21.4
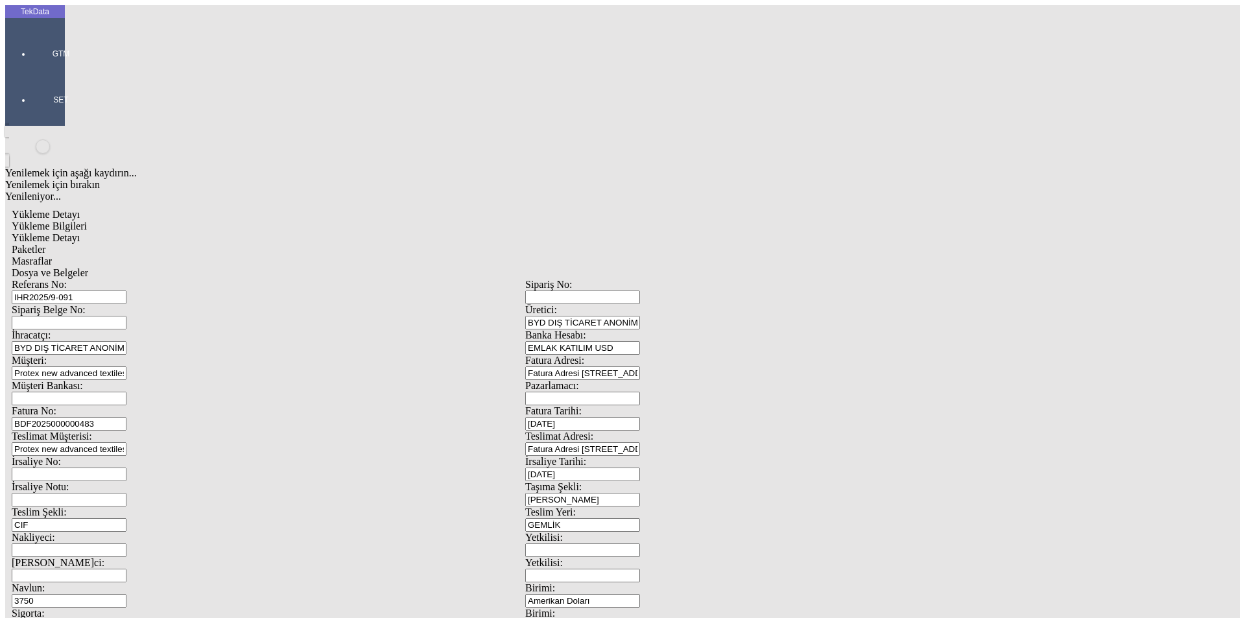
type input "4"
drag, startPoint x: 488, startPoint y: 302, endPoint x: 313, endPoint y: 163, distance: 223.4
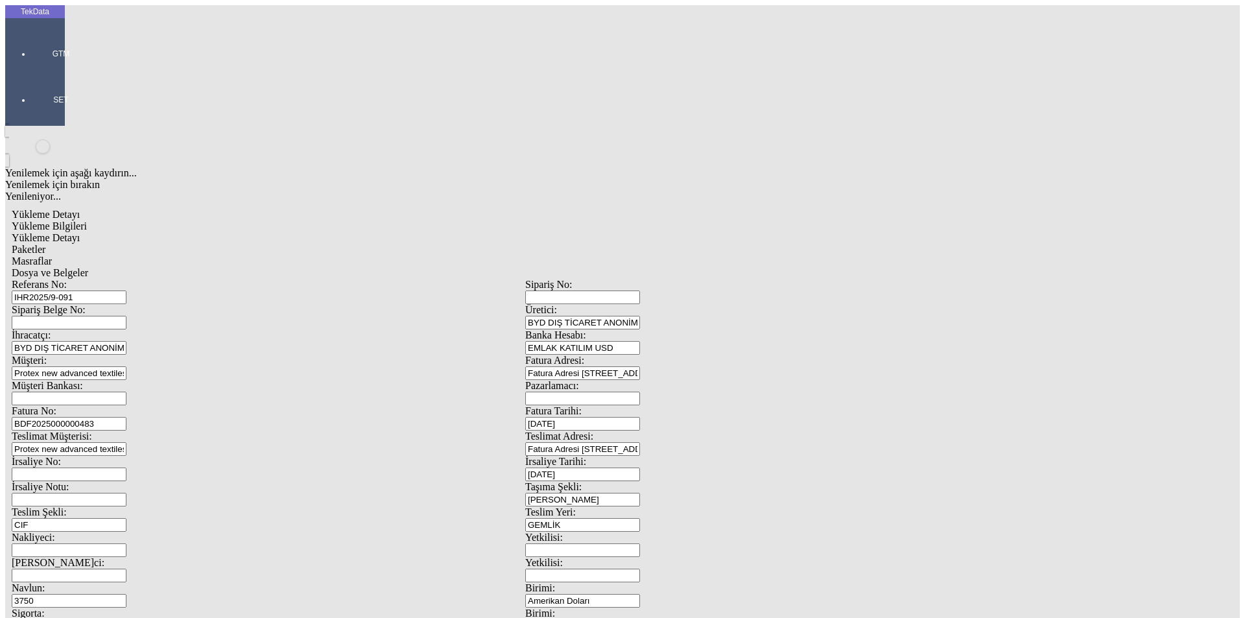
click at [52, 256] on span "Masraflar" at bounding box center [32, 261] width 40 height 11
click at [88, 267] on span "Dosya ve Belgeler" at bounding box center [50, 272] width 77 height 11
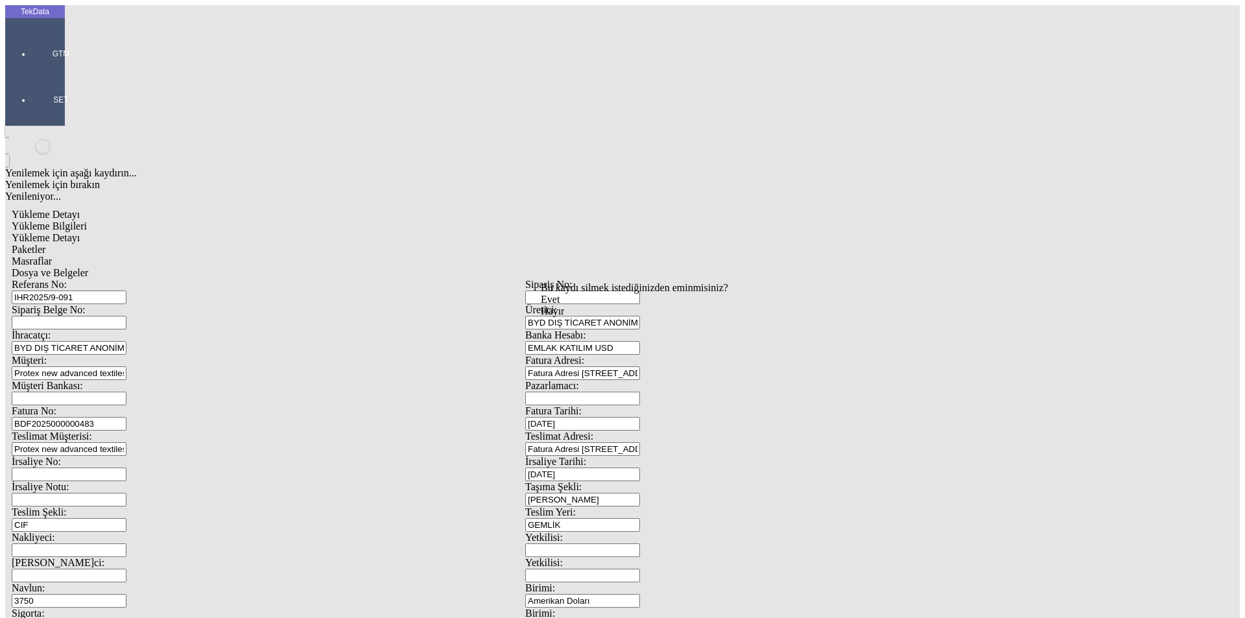
click at [200, 35] on div "Bu kaydı silmek istediğinizden eminmisiniz? [PERSON_NAME]" at bounding box center [100, 17] width 200 height 35
click at [569, 305] on div "Evet" at bounding box center [634, 300] width 187 height 12
